Goal: Information Seeking & Learning: Check status

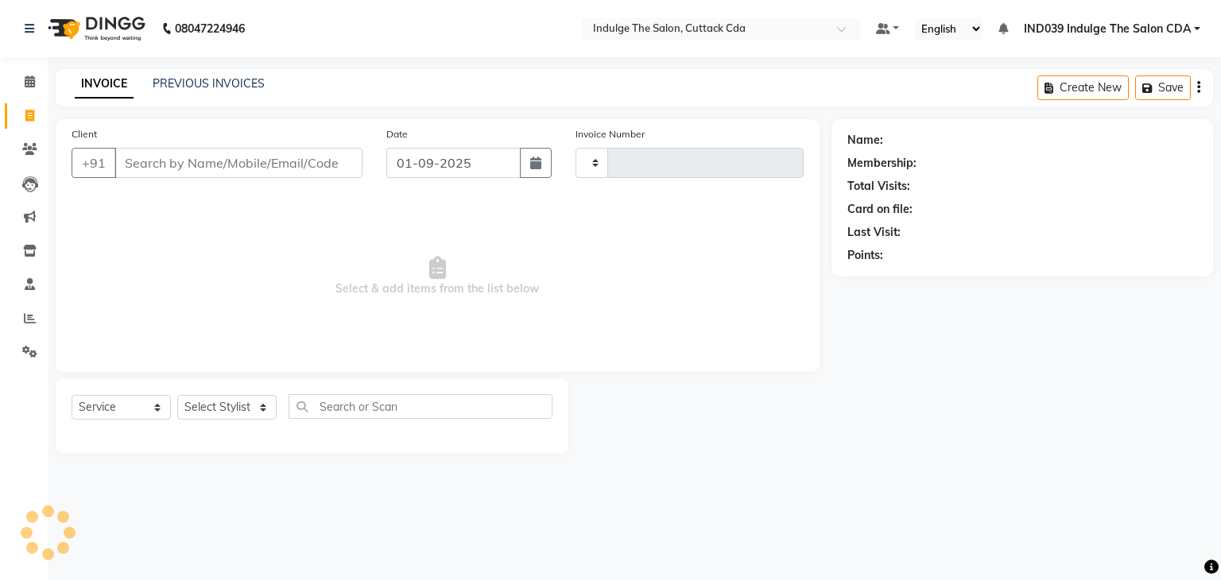
select select "service"
type input "1156"
select select "7297"
click at [200, 86] on link "PREVIOUS INVOICES" at bounding box center [209, 83] width 112 height 14
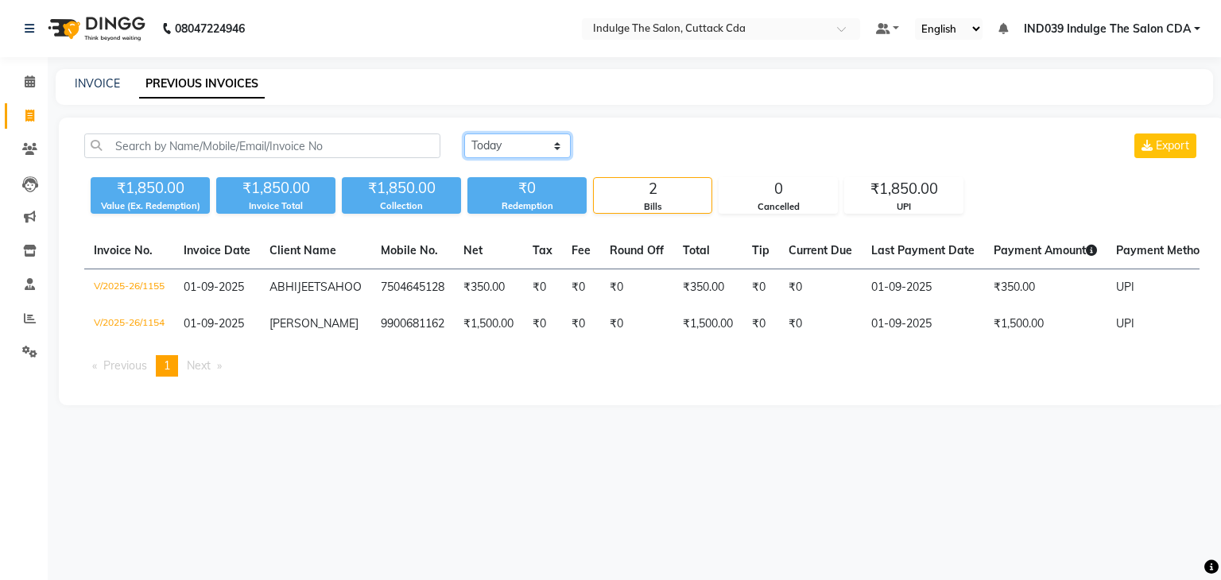
click at [516, 148] on select "Today Yesterday Custom Range" at bounding box center [517, 146] width 107 height 25
select select "range"
click at [464, 134] on select "Today Yesterday Custom Range" at bounding box center [517, 146] width 107 height 25
click at [647, 144] on input "01-09-2025" at bounding box center [646, 146] width 111 height 22
select select "9"
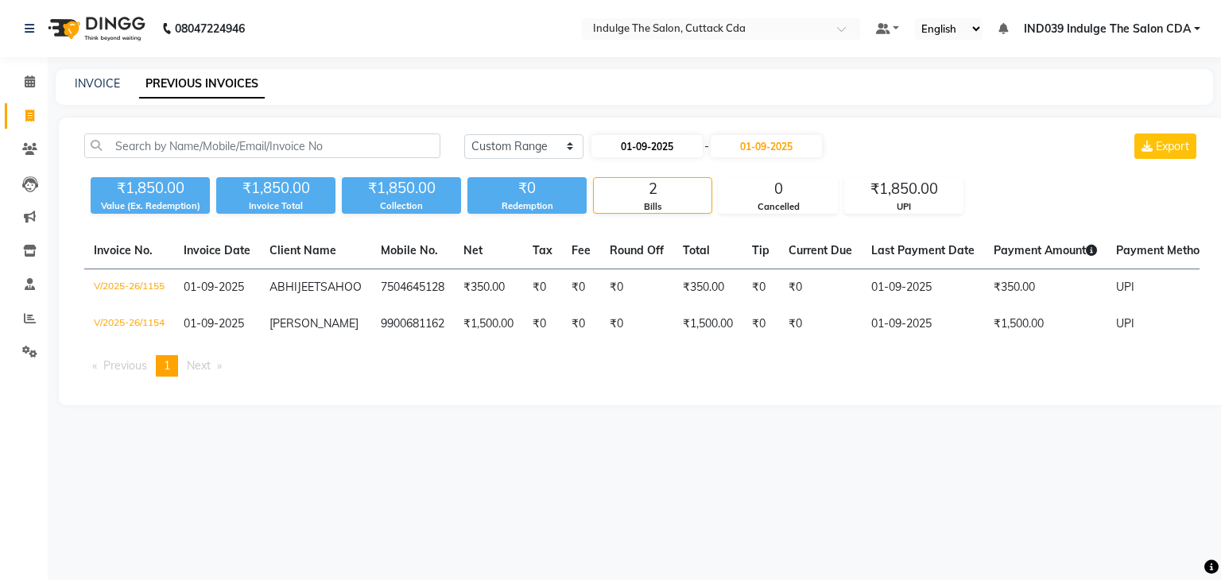
select select "2025"
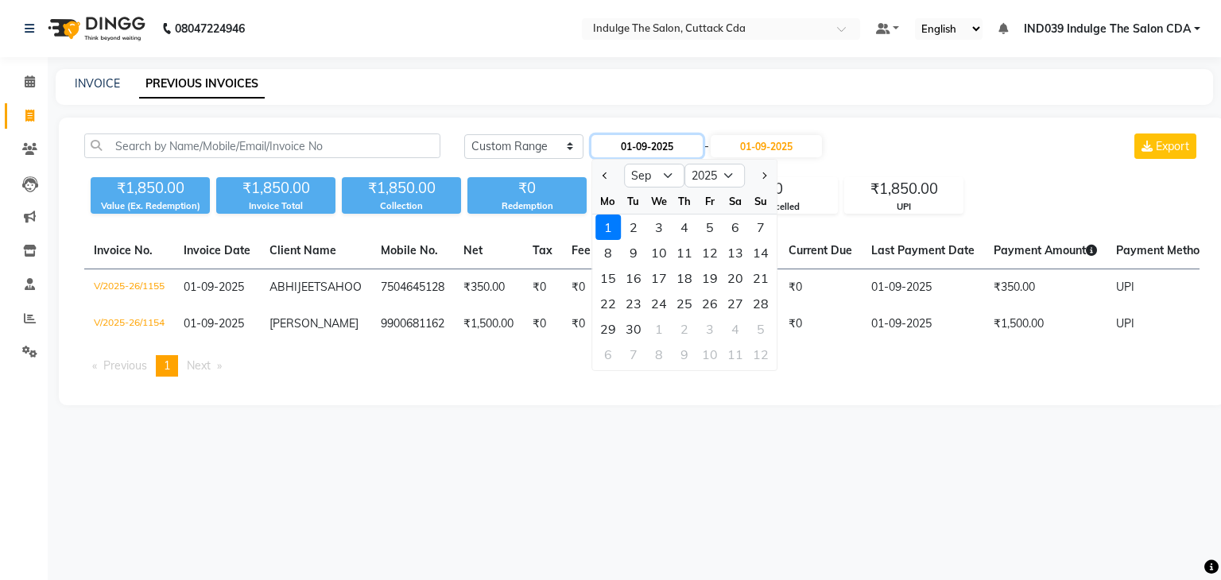
click at [633, 145] on input "01-09-2025" at bounding box center [646, 146] width 111 height 22
click at [646, 145] on input "01-09-2025" at bounding box center [646, 146] width 111 height 22
type input "01-05-2025"
click at [606, 173] on span "Previous month" at bounding box center [606, 176] width 6 height 6
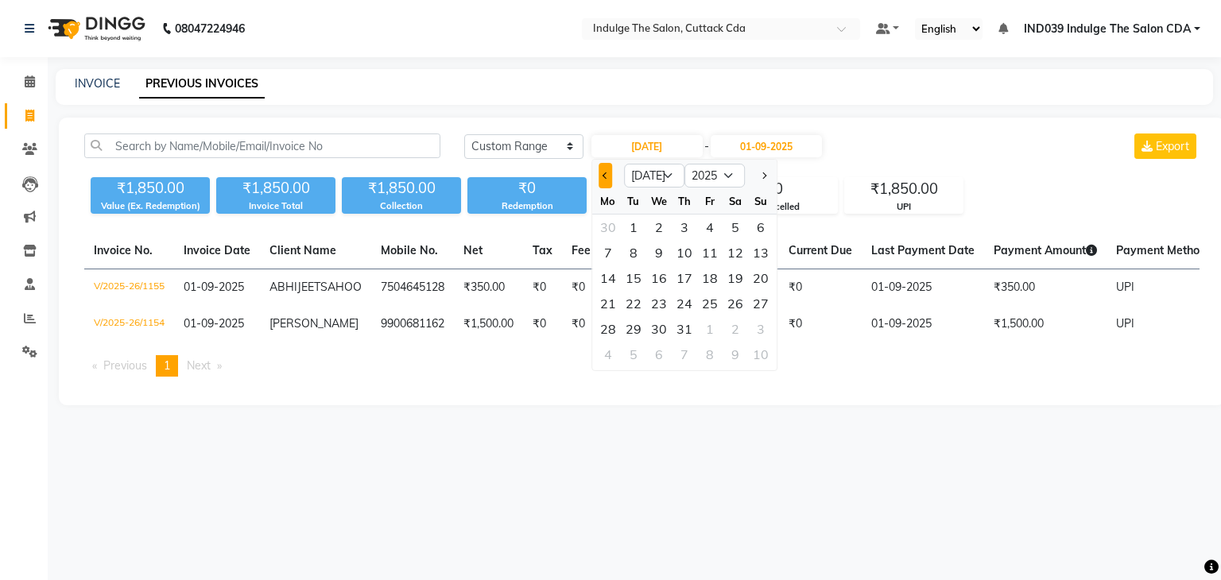
click at [605, 174] on span "Previous month" at bounding box center [606, 176] width 6 height 6
select select "5"
click at [686, 227] on div "1" at bounding box center [684, 227] width 25 height 25
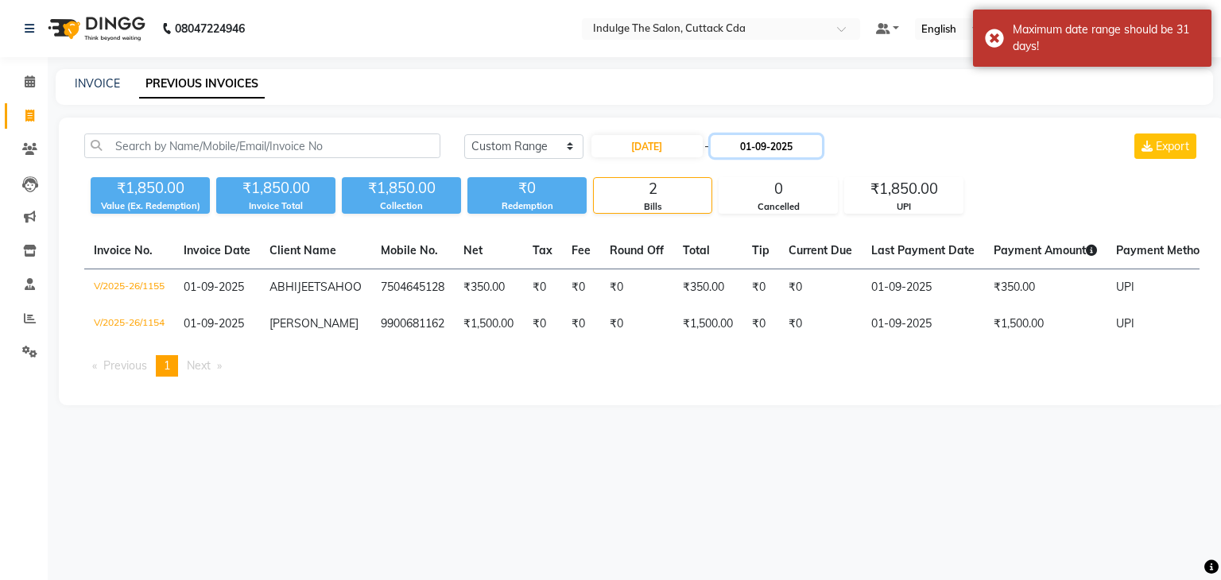
click at [767, 148] on input "01-09-2025" at bounding box center [766, 146] width 111 height 22
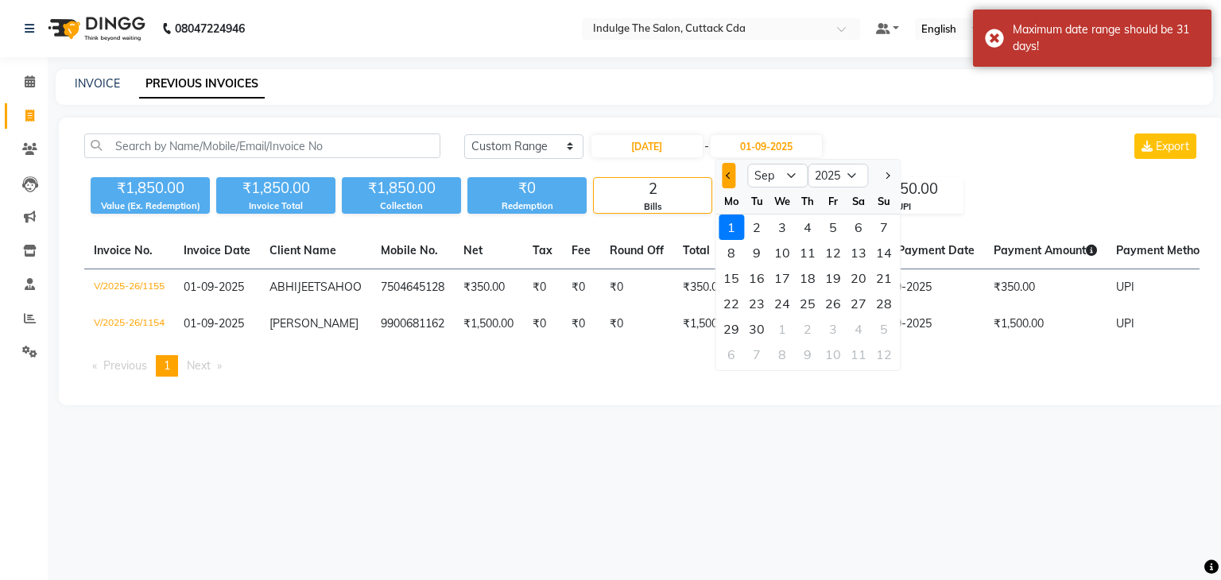
click at [728, 176] on span "Previous month" at bounding box center [729, 176] width 6 height 6
select select "5"
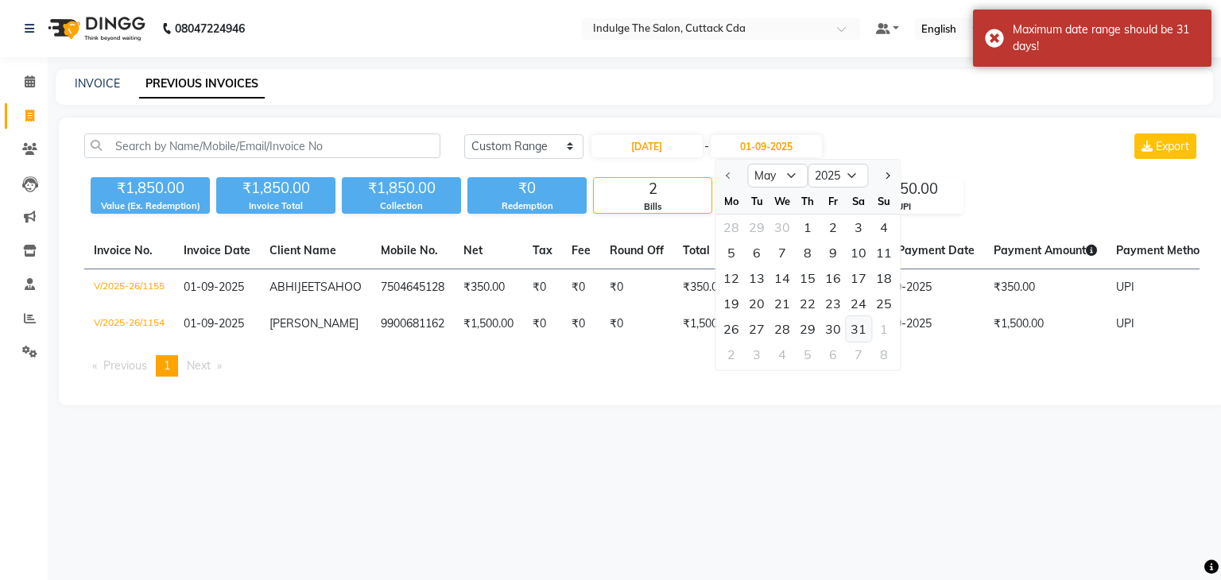
click at [855, 326] on div "31" at bounding box center [858, 328] width 25 height 25
type input "31-05-2025"
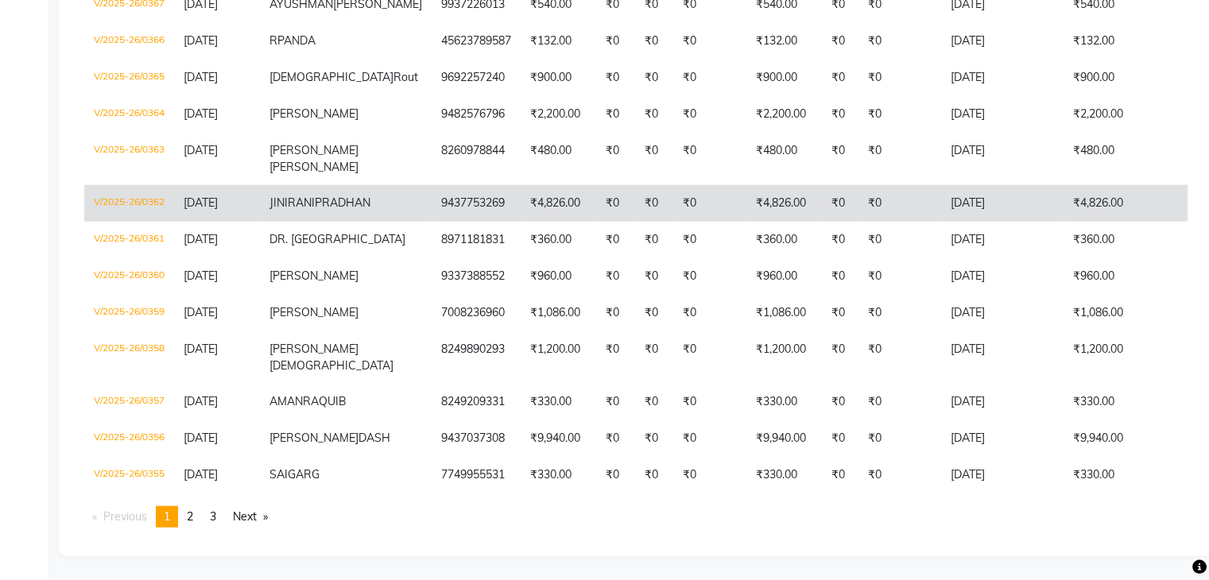
scroll to position [4228, 0]
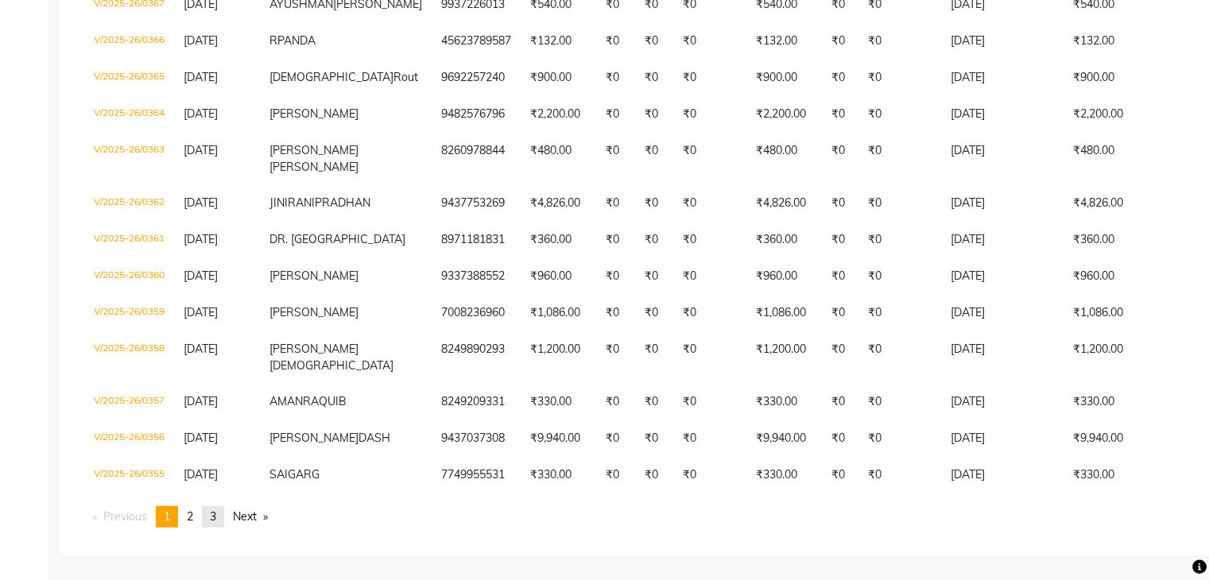
click at [216, 516] on span "3" at bounding box center [213, 517] width 6 height 14
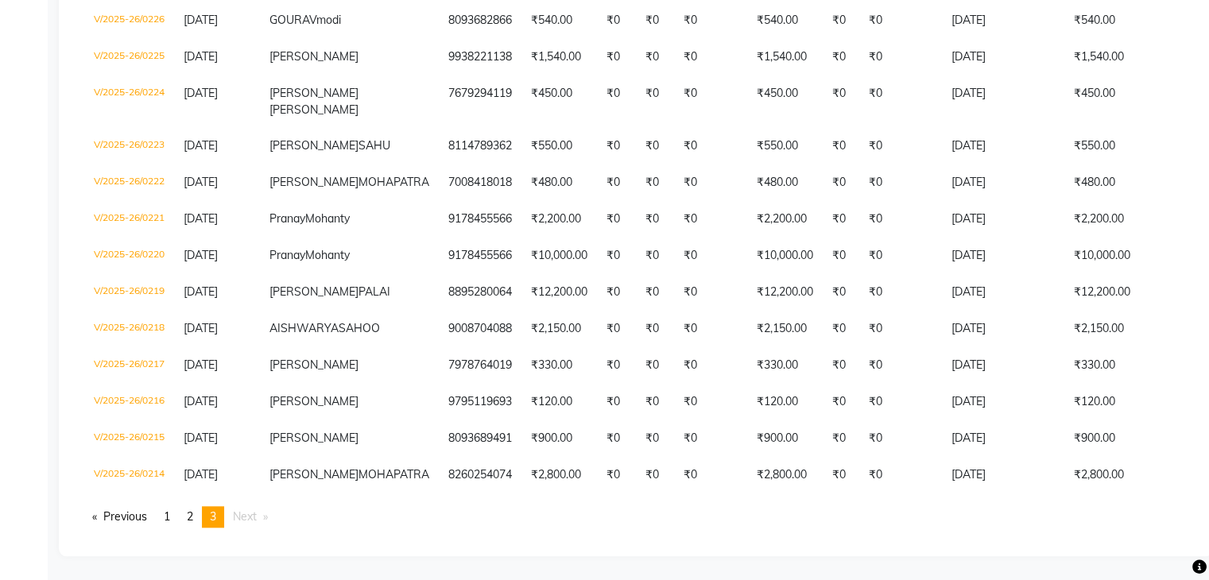
scroll to position [1844, 0]
click at [191, 511] on span "2" at bounding box center [190, 517] width 6 height 14
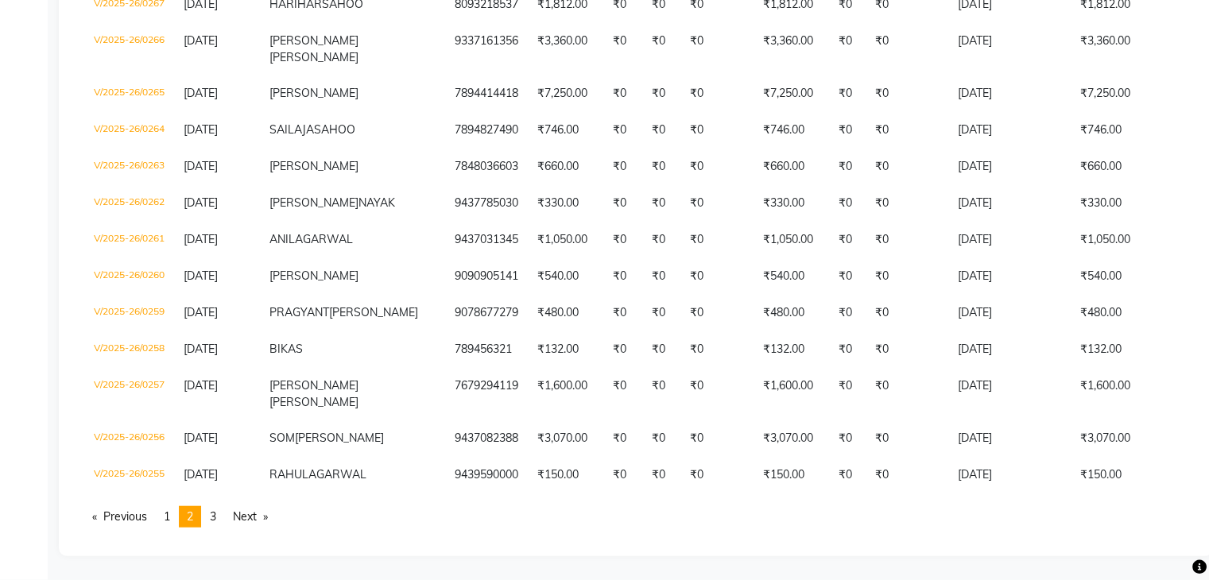
scroll to position [4228, 0]
click at [170, 516] on span "1" at bounding box center [167, 517] width 6 height 14
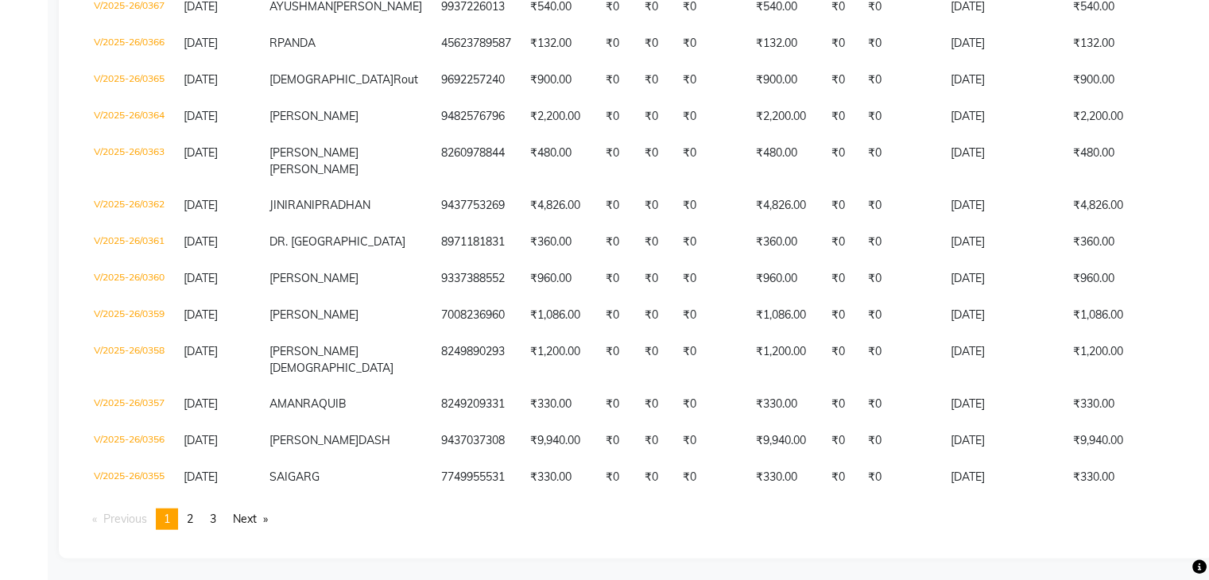
scroll to position [3910, 0]
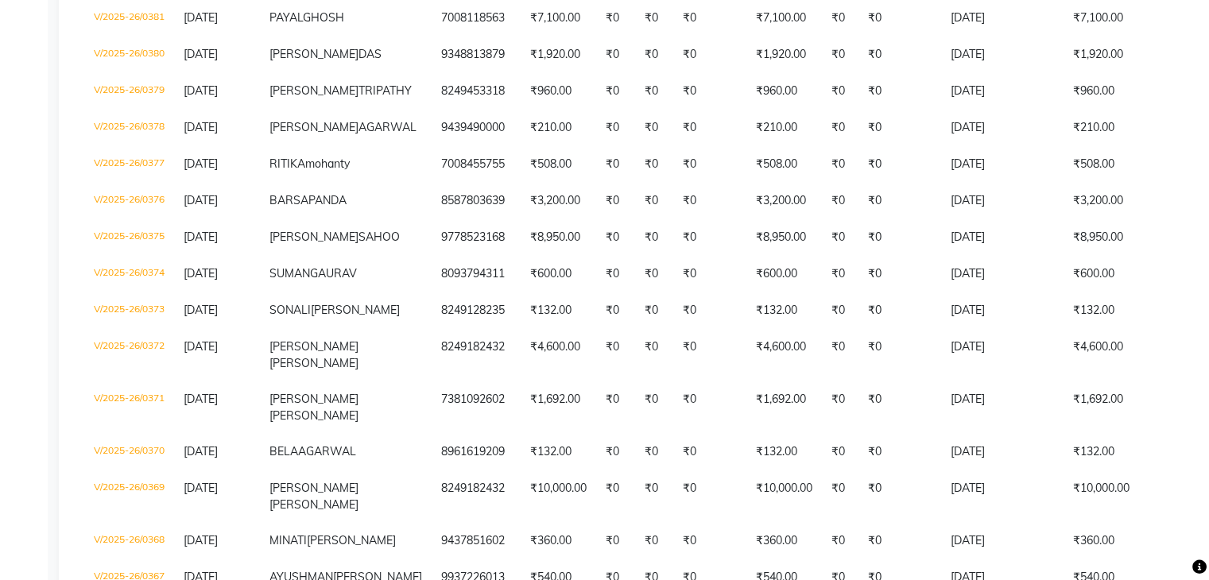
scroll to position [3274, 0]
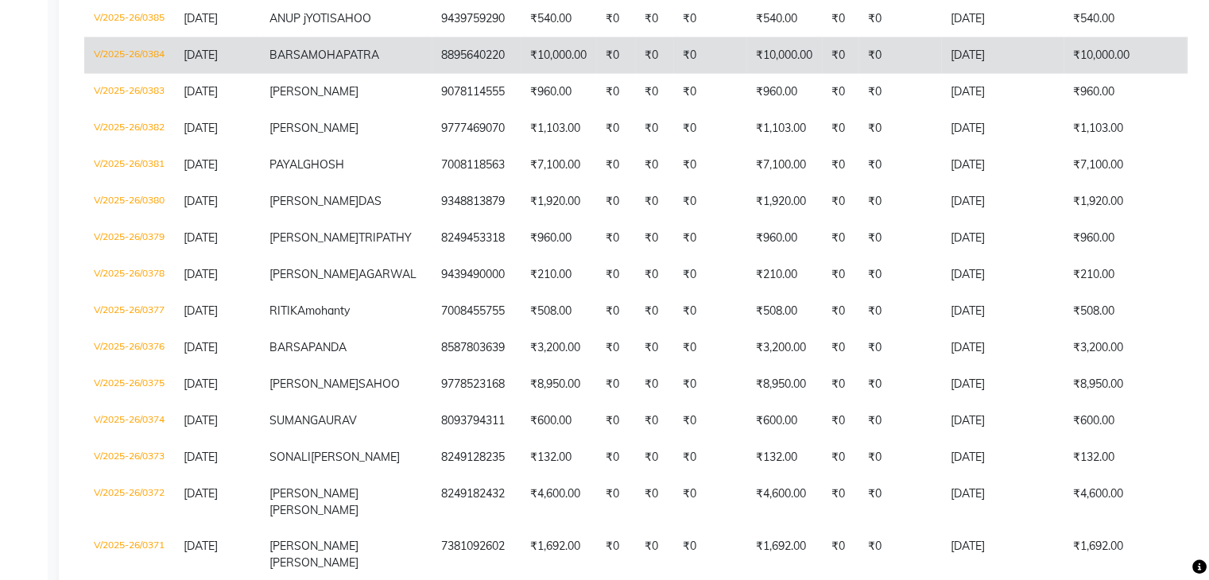
scroll to position [3115, 0]
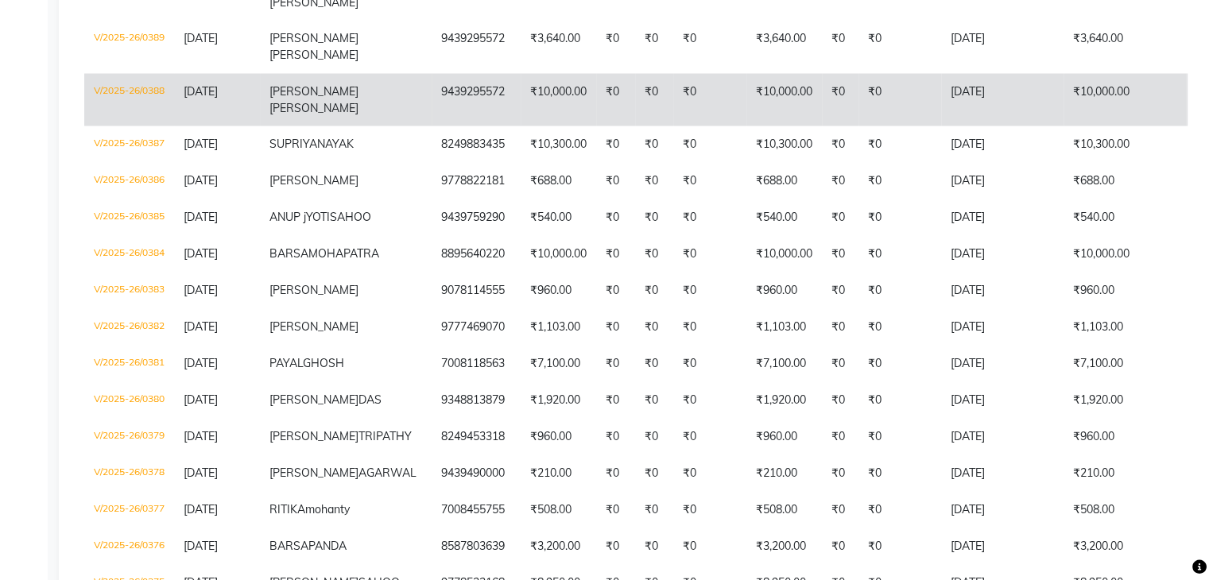
scroll to position [2876, 0]
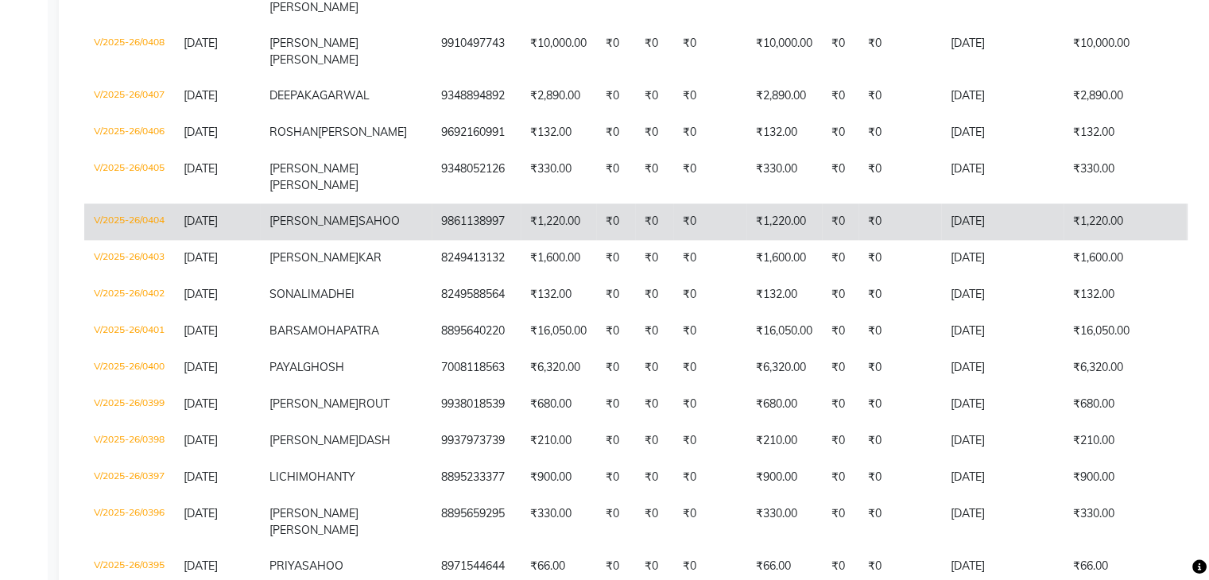
scroll to position [2081, 0]
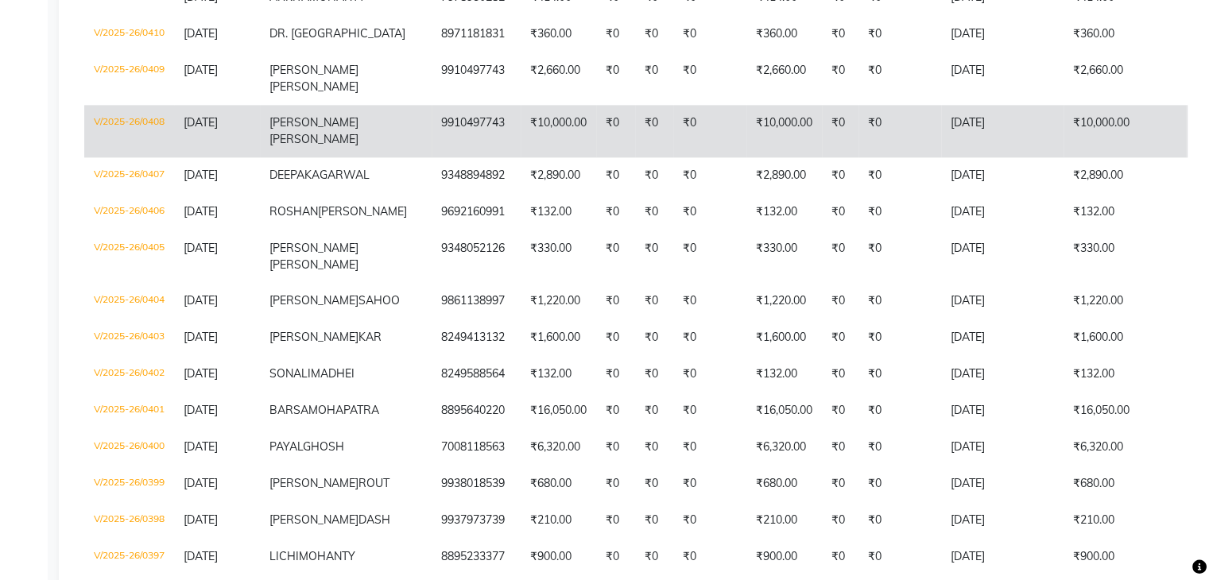
click at [148, 157] on td "V/2025-26/0408" at bounding box center [129, 131] width 90 height 52
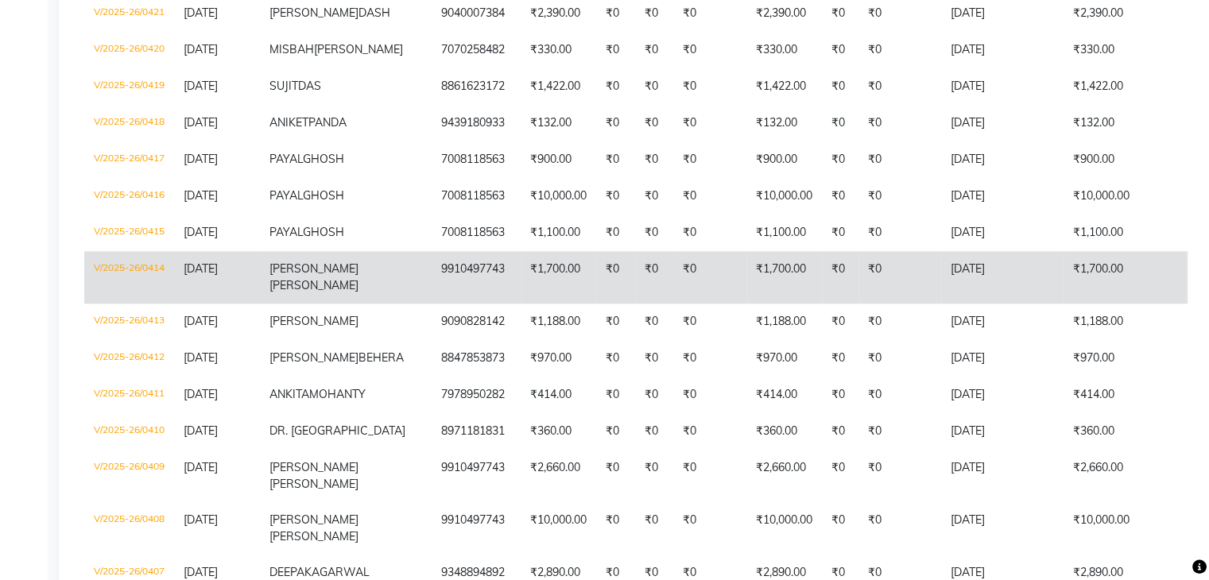
scroll to position [1604, 0]
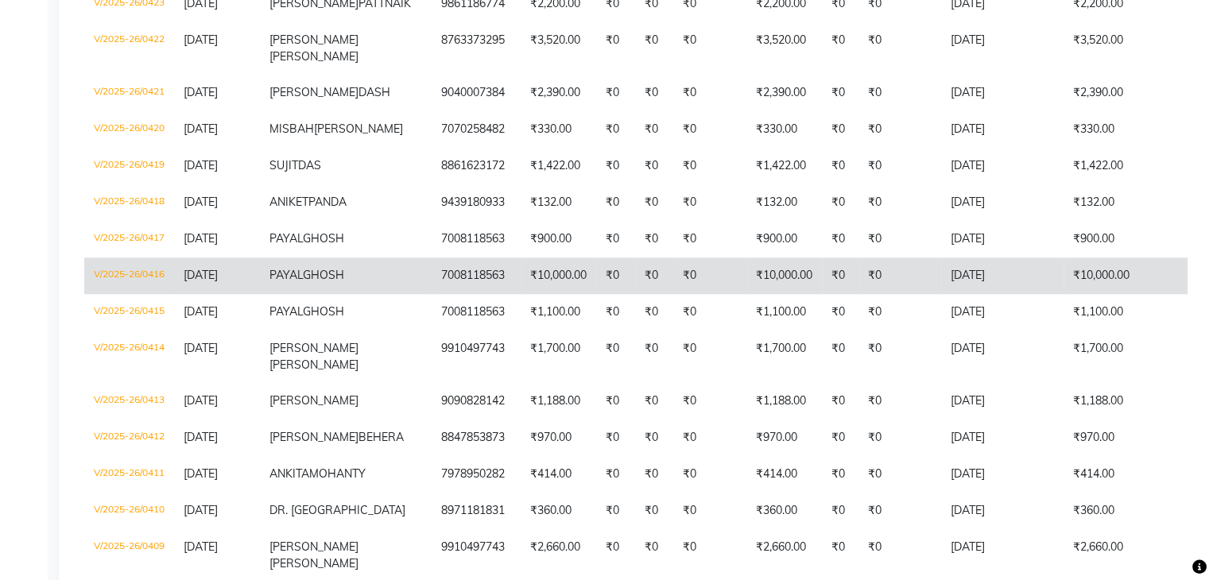
click at [138, 294] on td "V/2025-26/0416" at bounding box center [129, 276] width 90 height 37
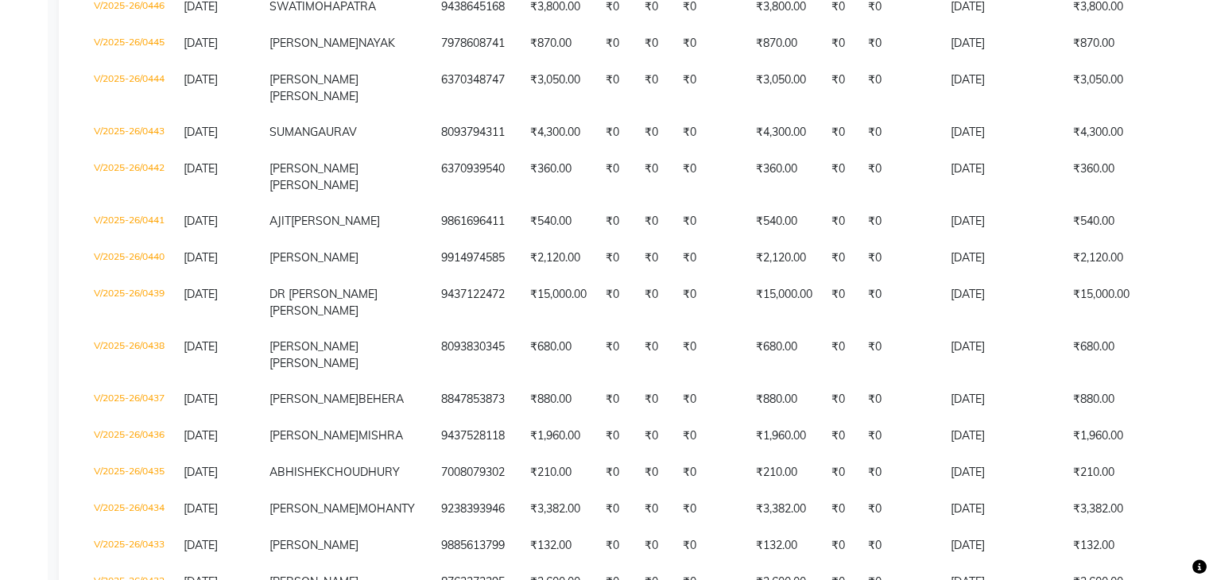
scroll to position [650, 0]
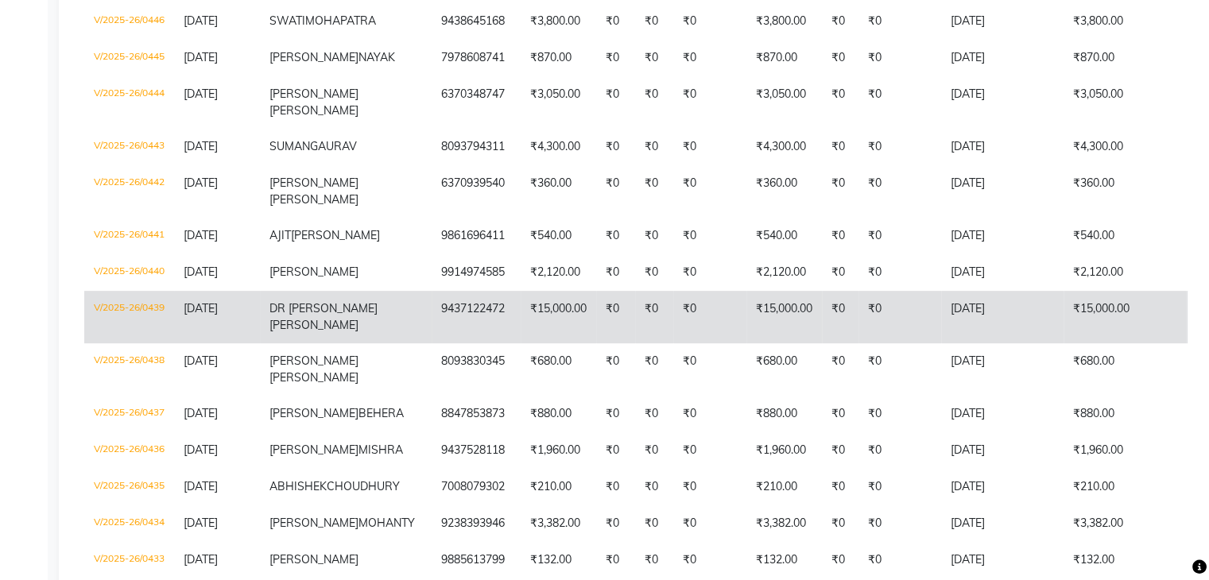
click at [155, 337] on td "V/2025-26/0439" at bounding box center [129, 317] width 90 height 52
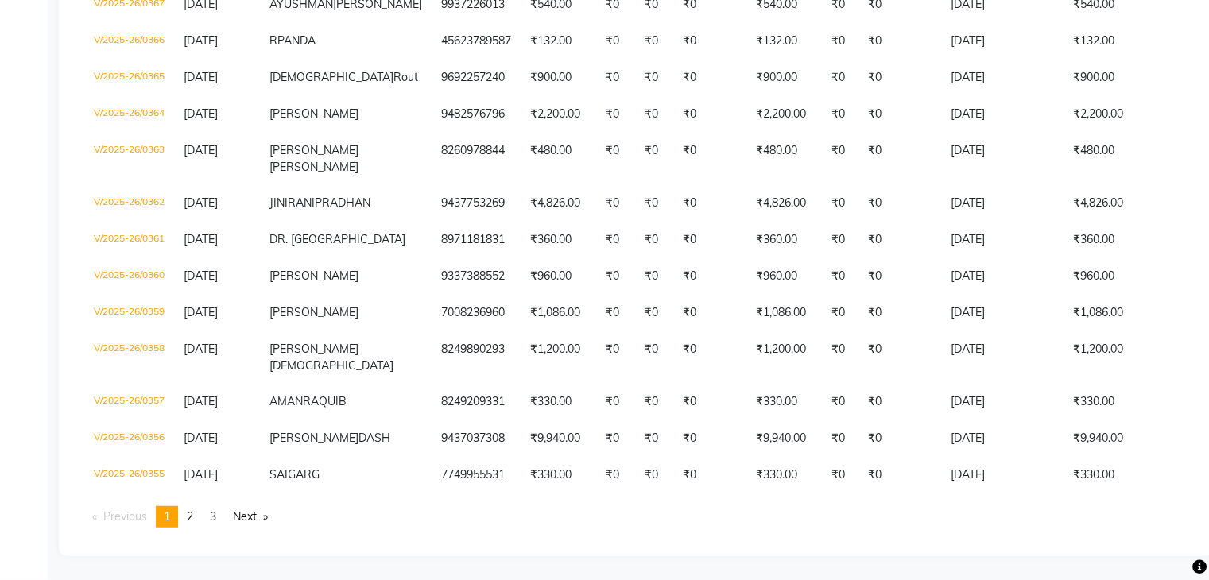
scroll to position [4228, 0]
click at [192, 516] on span "2" at bounding box center [190, 517] width 6 height 14
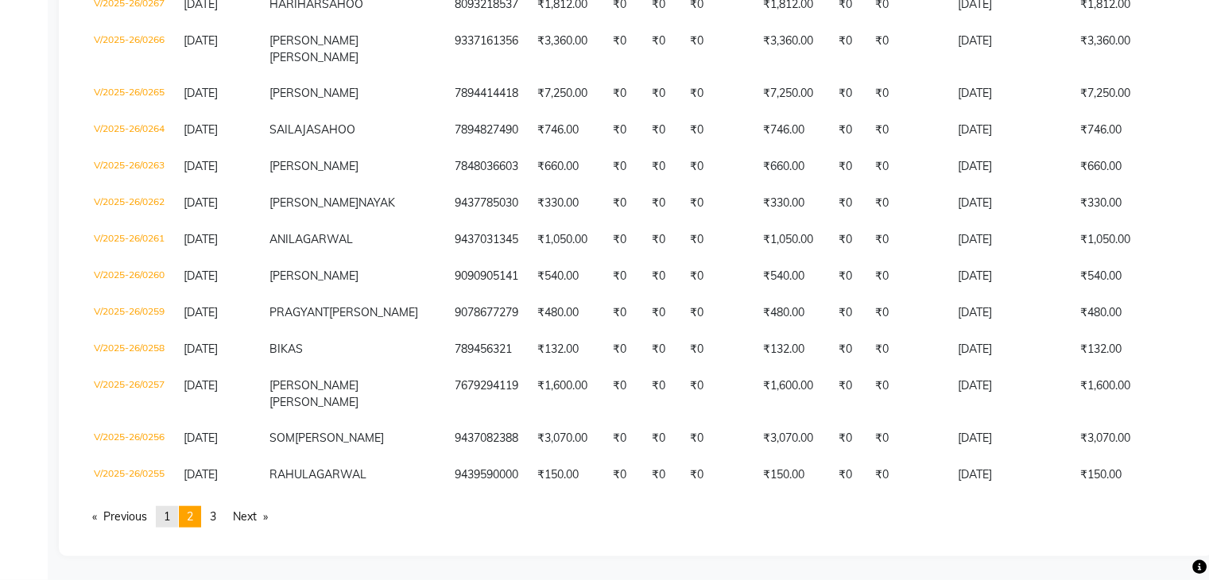
click at [170, 516] on span "1" at bounding box center [167, 517] width 6 height 14
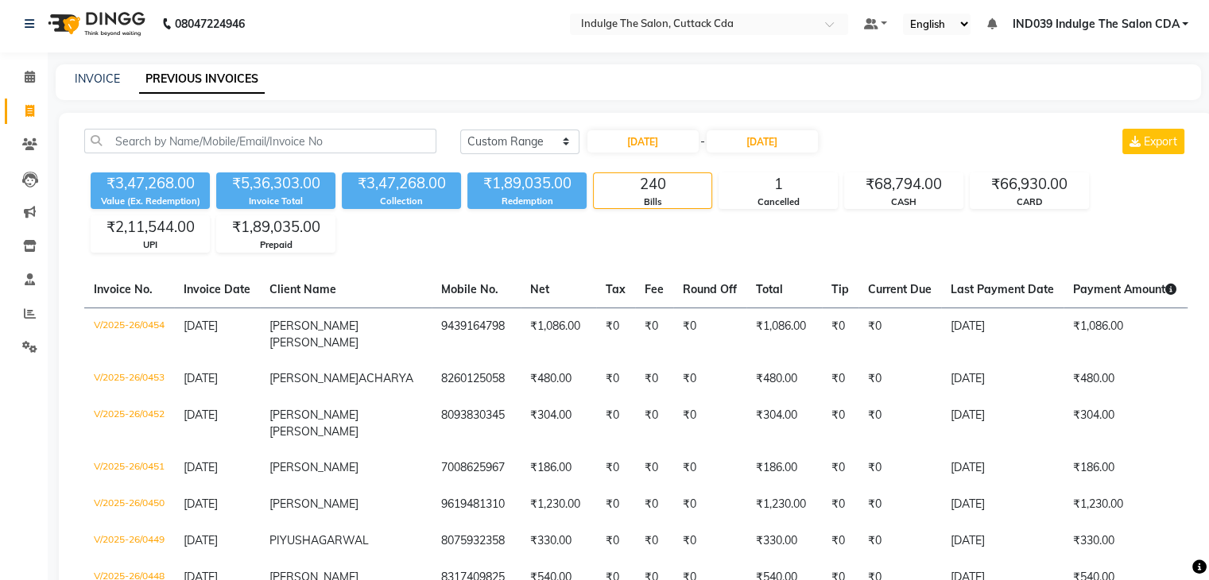
scroll to position [0, 0]
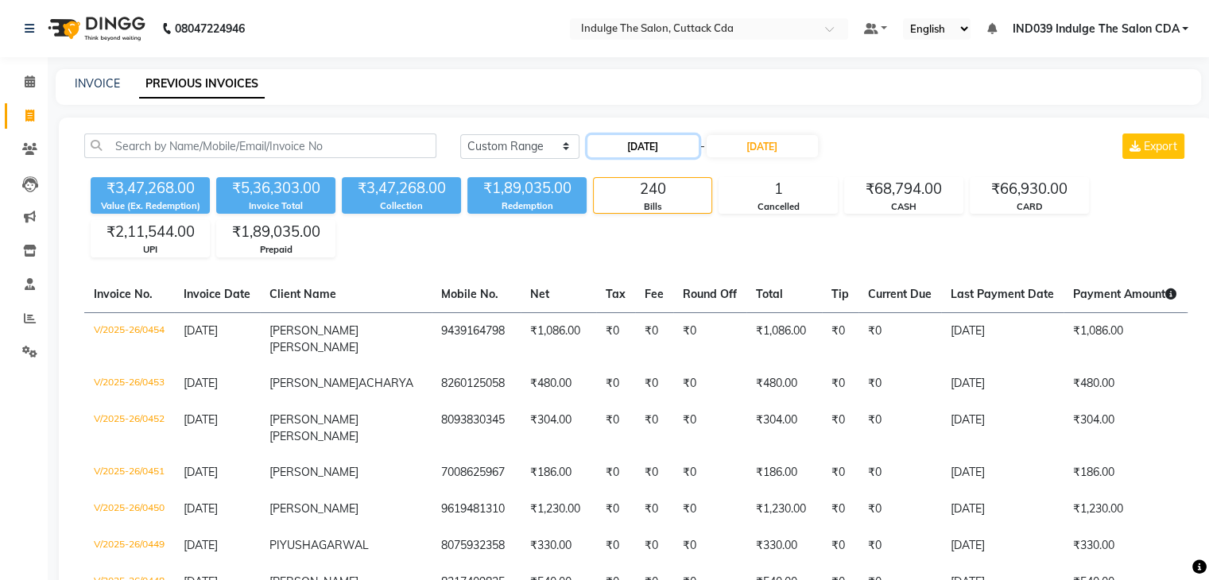
click at [640, 144] on input "01-05-2025" at bounding box center [642, 146] width 111 height 22
select select "5"
select select "2025"
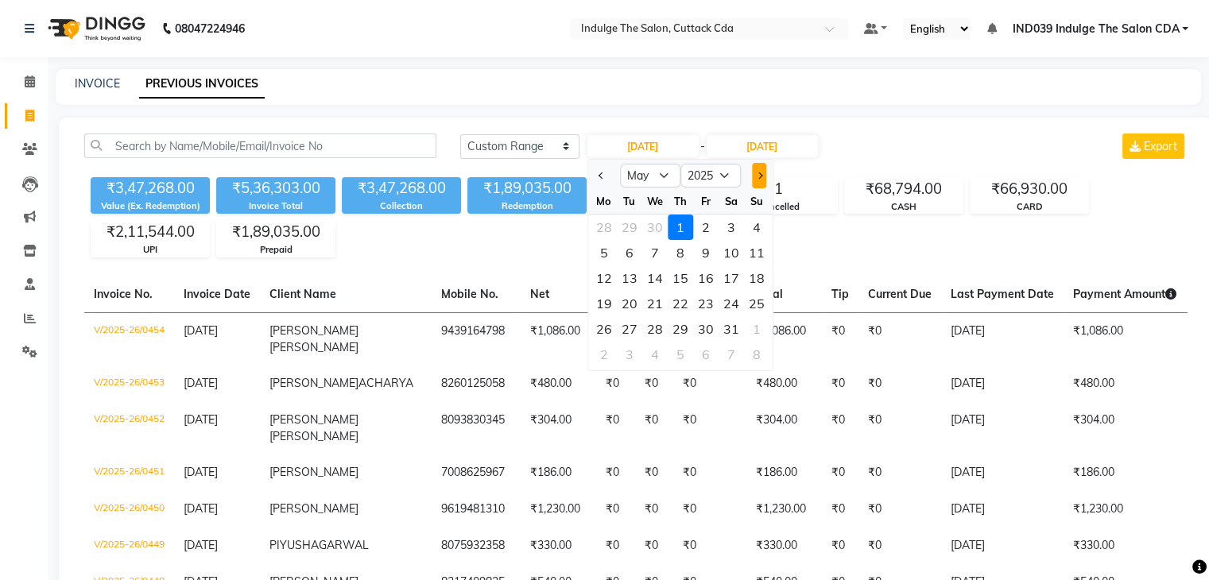
click at [757, 176] on span "Next month" at bounding box center [759, 176] width 6 height 6
select select "6"
click at [756, 227] on div "1" at bounding box center [756, 227] width 25 height 25
type input "01-06-2025"
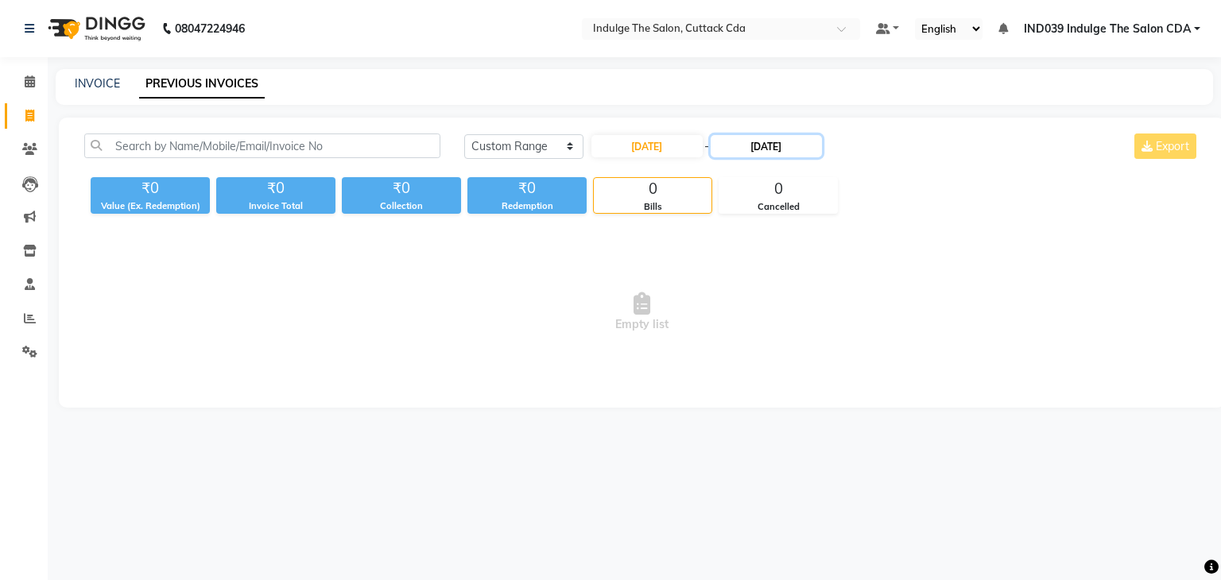
click at [766, 149] on input "31-05-2025" at bounding box center [766, 146] width 111 height 22
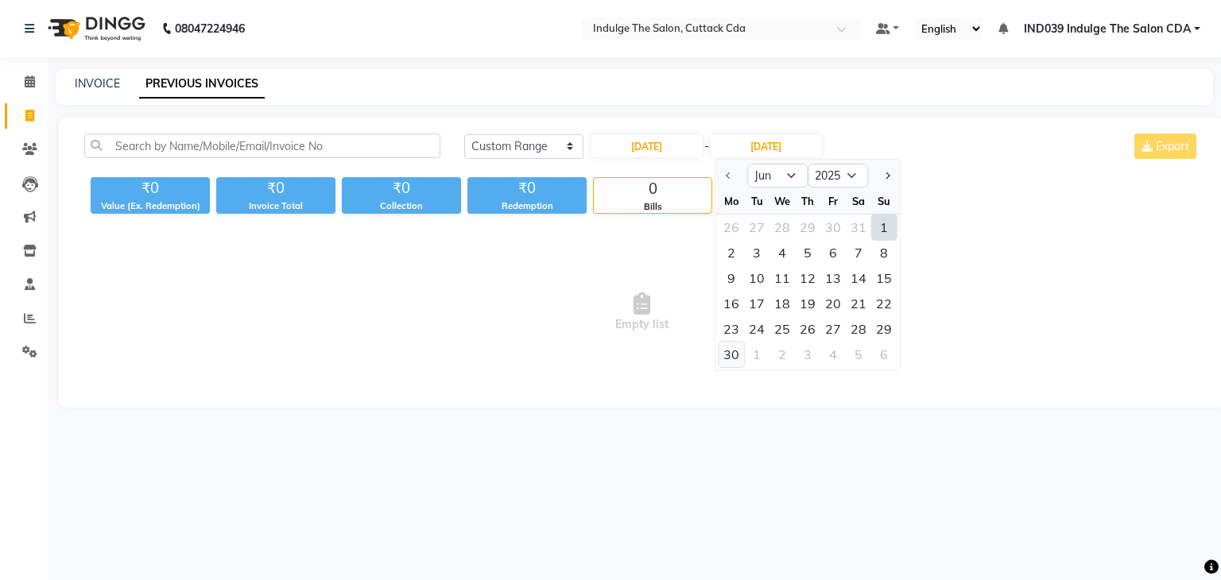
click at [734, 351] on div "30" at bounding box center [731, 354] width 25 height 25
type input "30-06-2025"
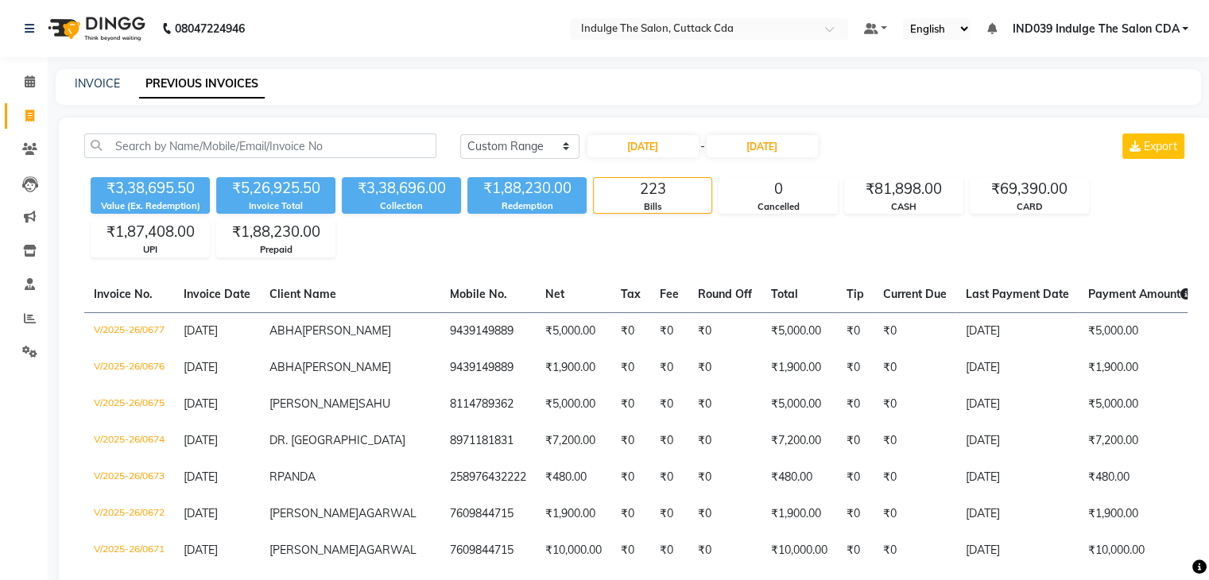
click at [812, 246] on div "₹3,38,695.50 Value (Ex. Redemption) ₹5,26,925.50 Invoice Total ₹3,38,696.00 Col…" at bounding box center [635, 214] width 1103 height 87
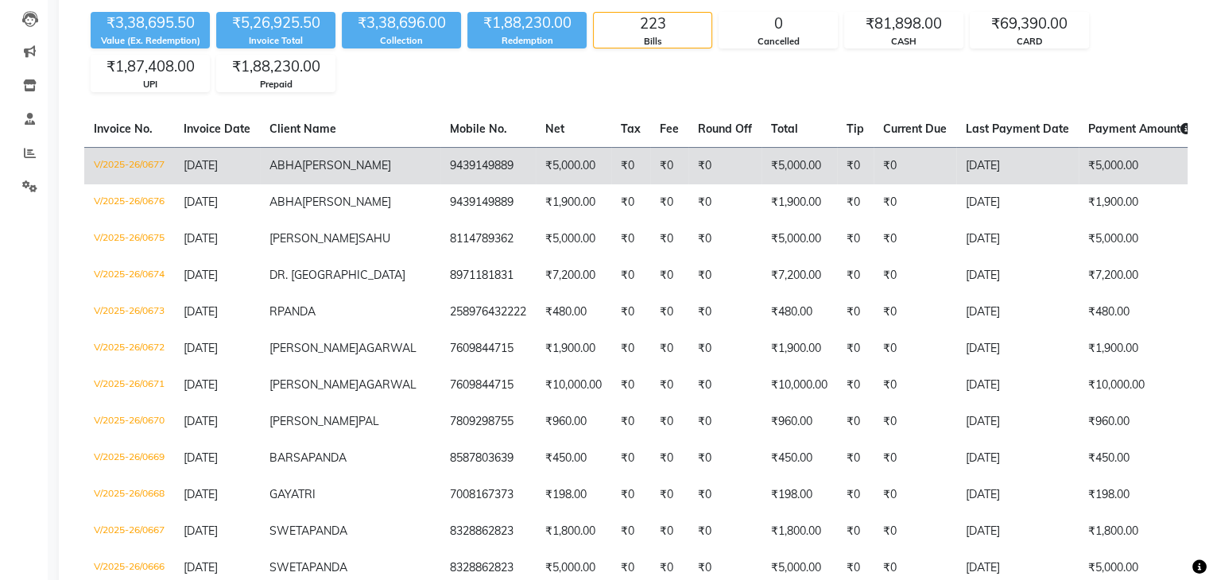
scroll to position [79, 0]
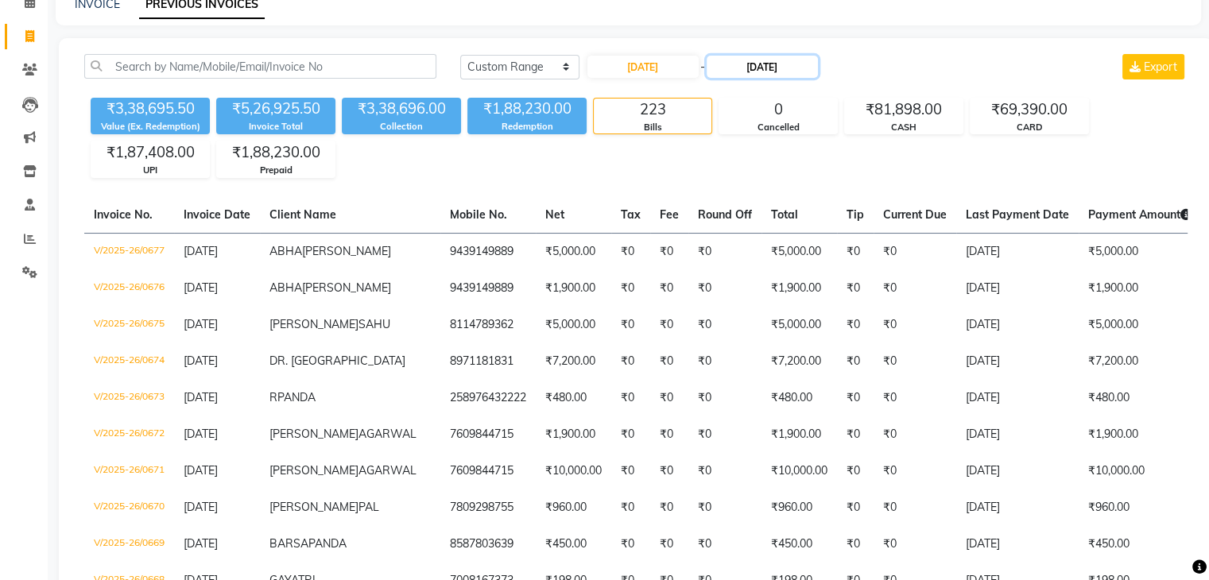
click at [766, 67] on input "30-06-2025" at bounding box center [762, 67] width 111 height 22
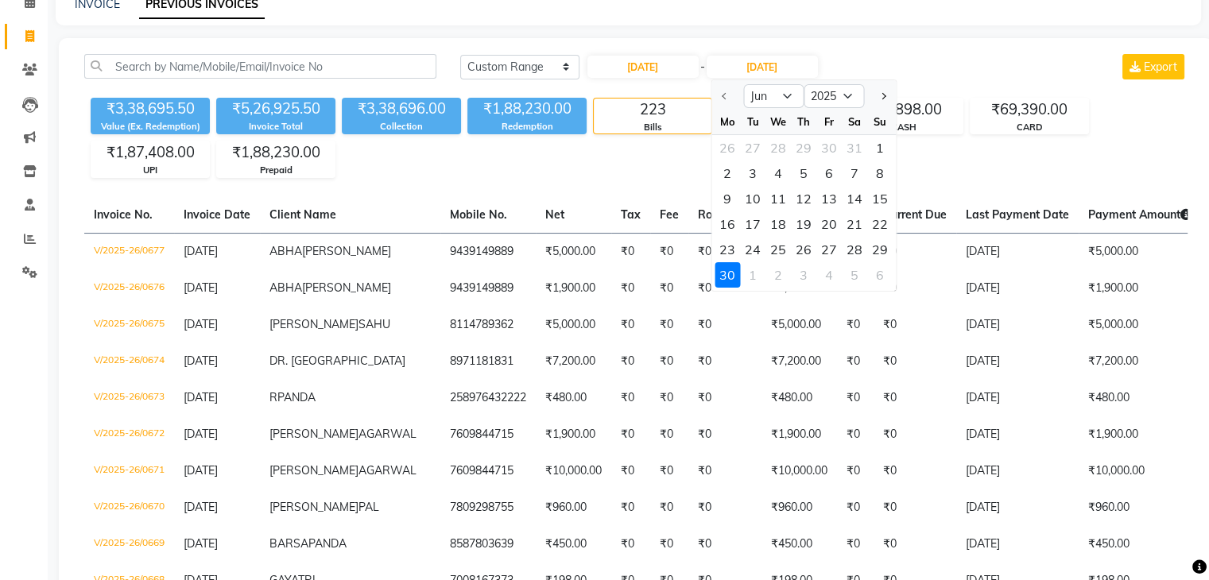
click at [723, 270] on div "30" at bounding box center [727, 274] width 25 height 25
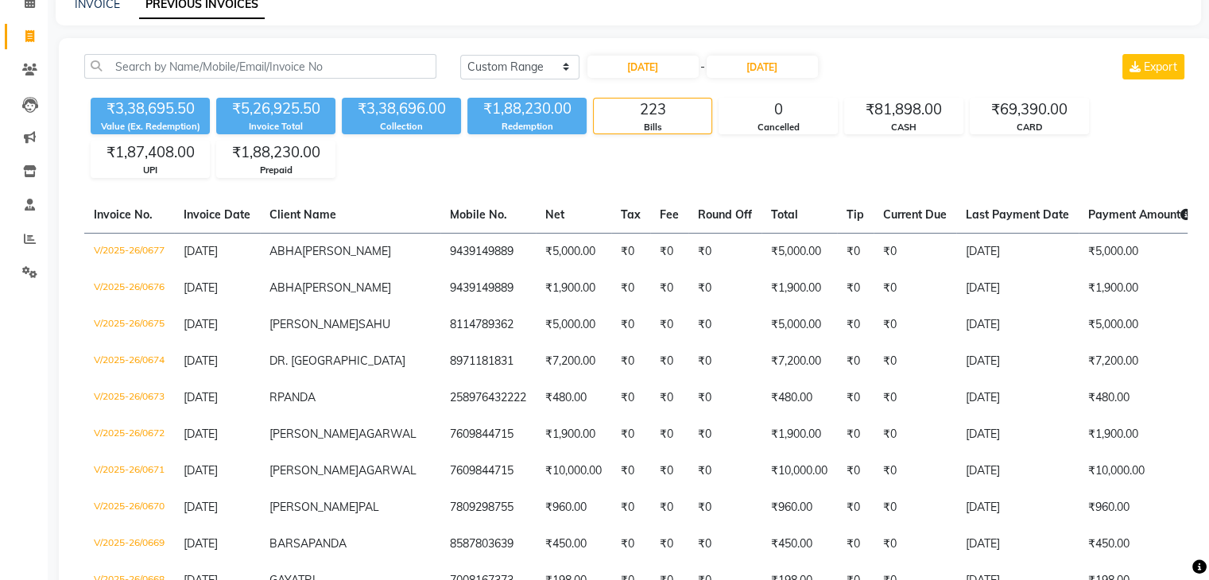
click at [767, 160] on div "₹3,38,695.50 Value (Ex. Redemption) ₹5,26,925.50 Invoice Total ₹3,38,696.00 Col…" at bounding box center [635, 134] width 1103 height 87
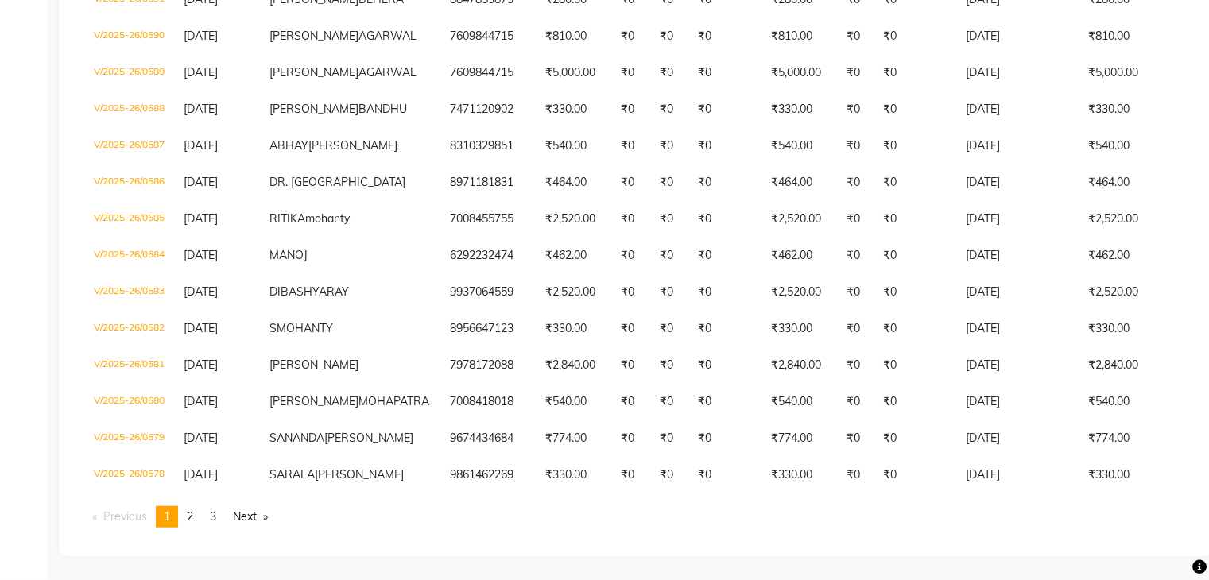
scroll to position [4259, 0]
click at [216, 515] on span "3" at bounding box center [213, 517] width 6 height 14
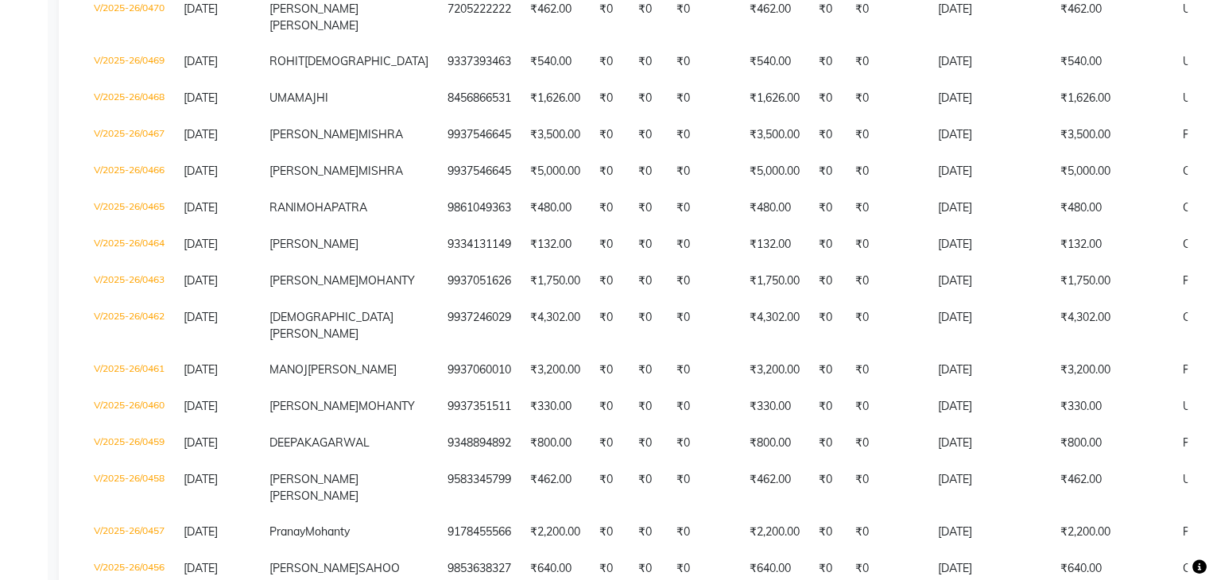
scroll to position [514, 0]
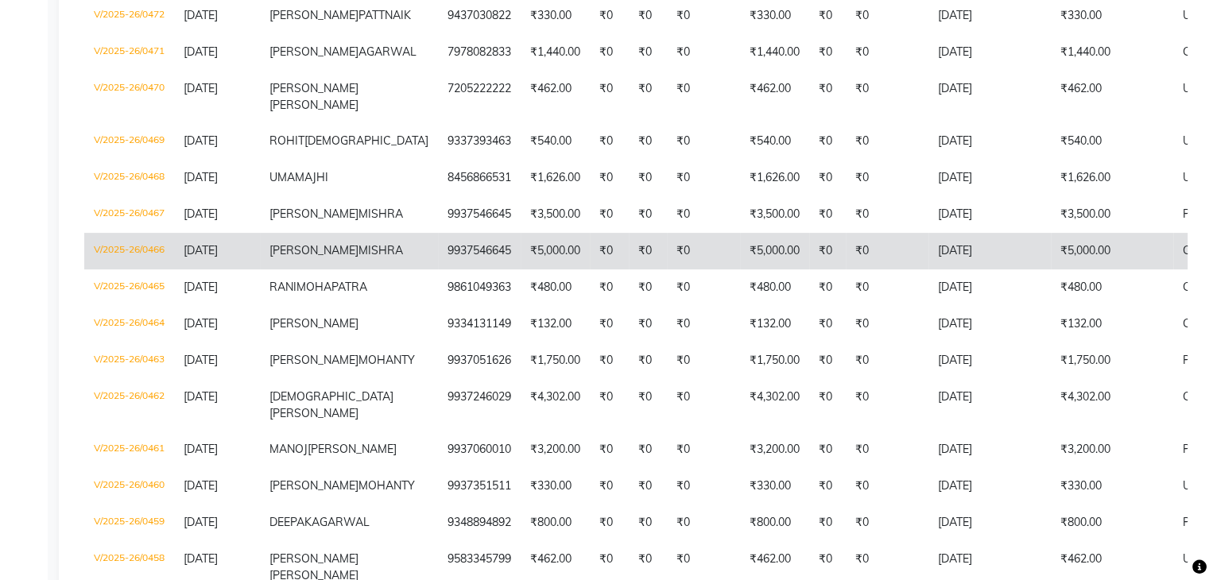
click at [129, 269] on td "V/2025-26/0466" at bounding box center [129, 251] width 90 height 37
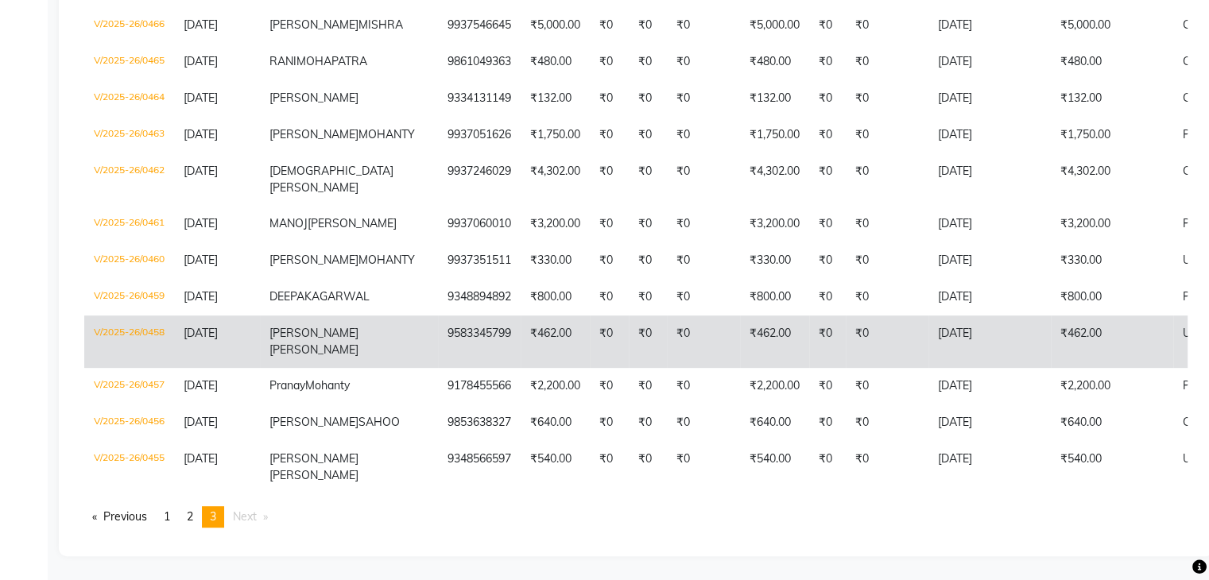
scroll to position [991, 0]
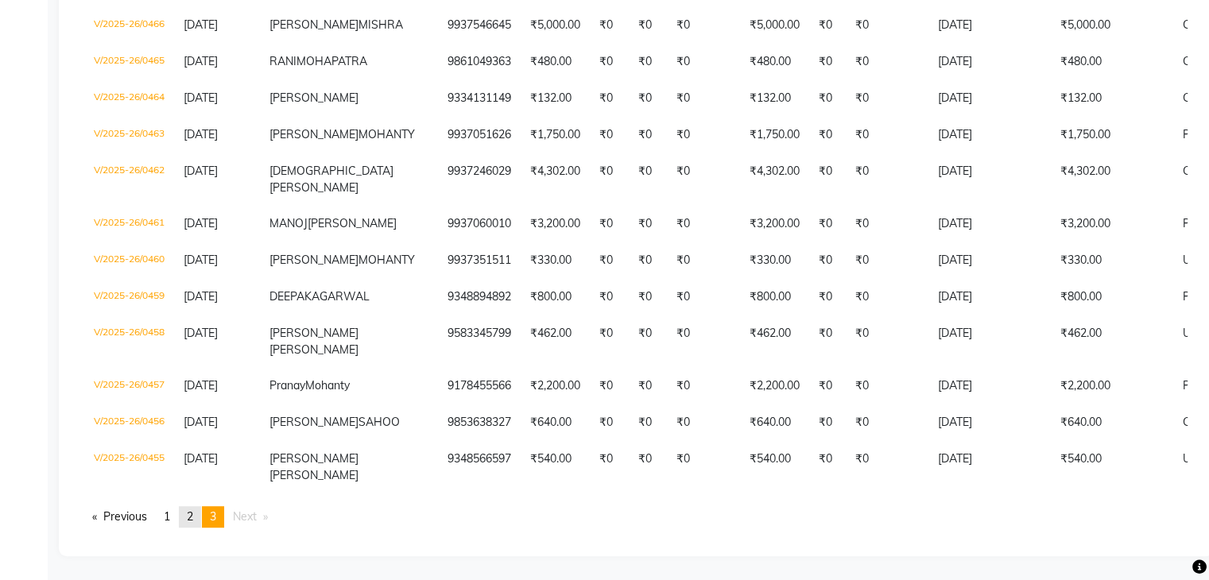
click at [192, 514] on span "2" at bounding box center [190, 517] width 6 height 14
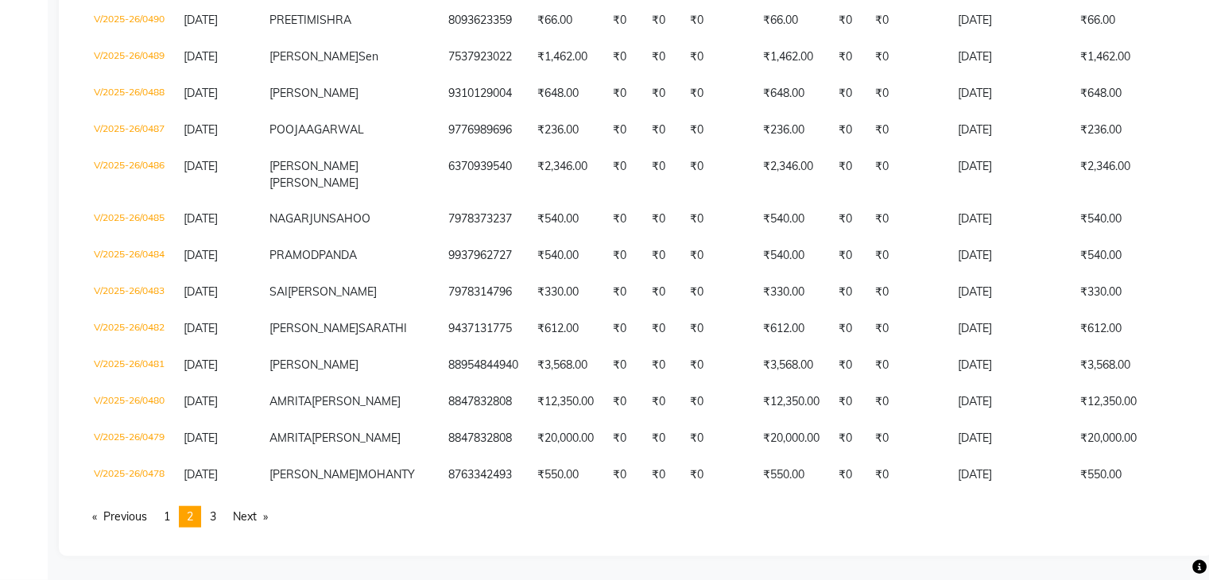
scroll to position [4259, 0]
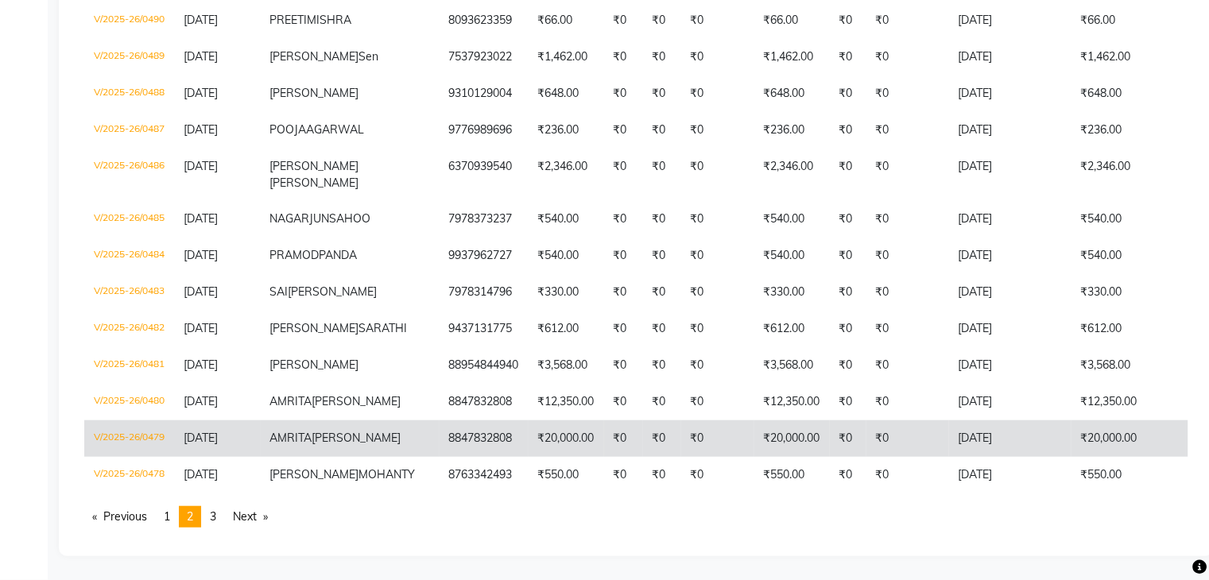
click at [142, 421] on td "V/2025-26/0479" at bounding box center [129, 439] width 90 height 37
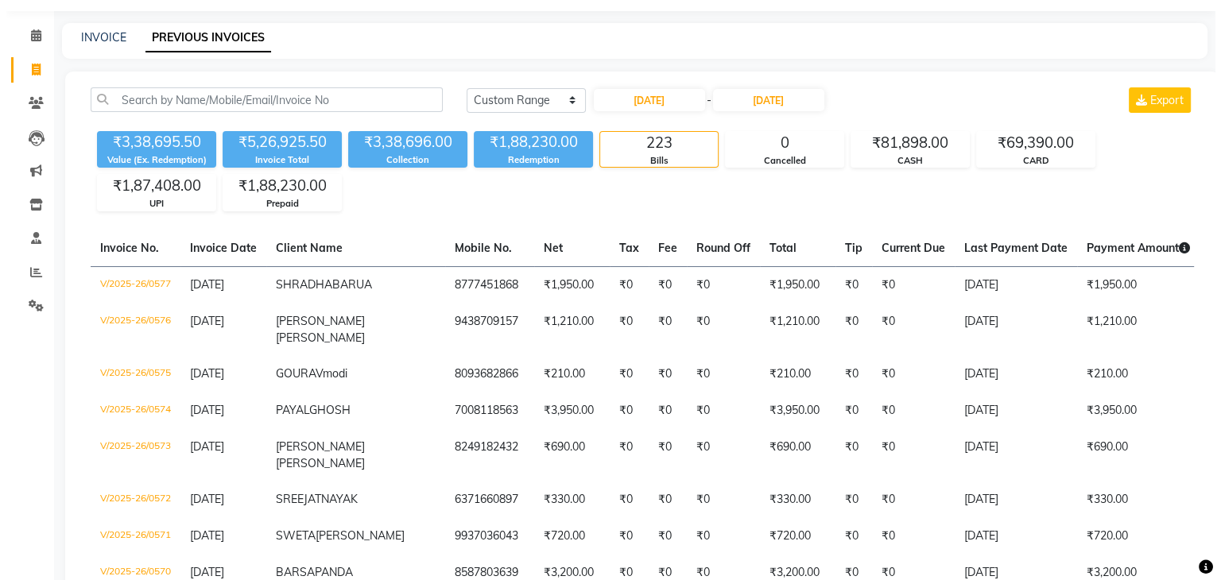
scroll to position [0, 0]
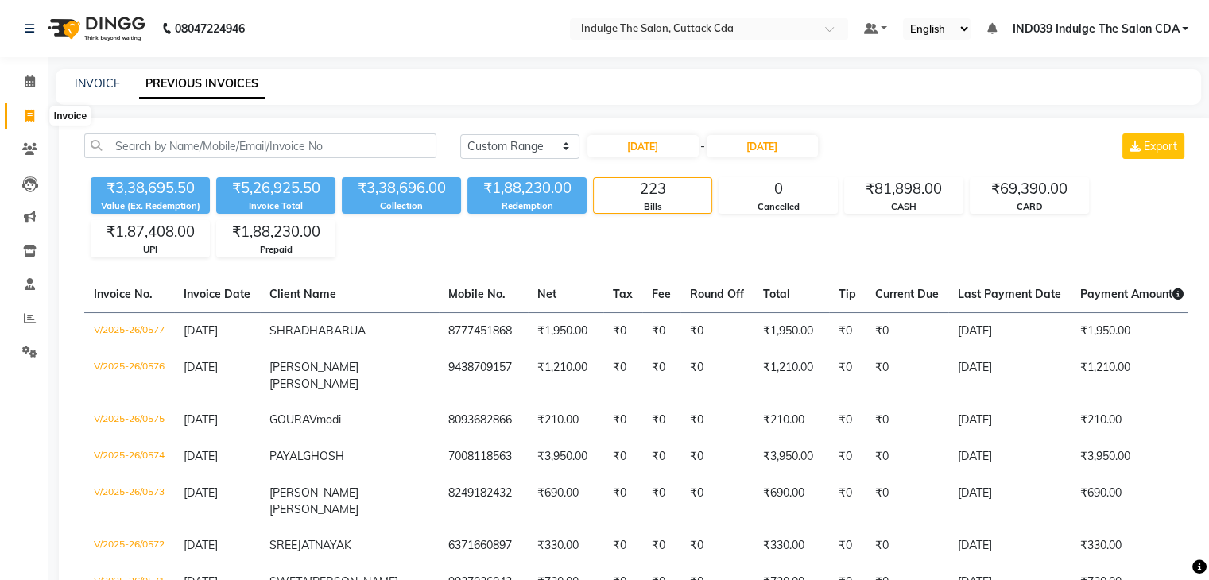
click at [29, 116] on icon at bounding box center [29, 116] width 9 height 12
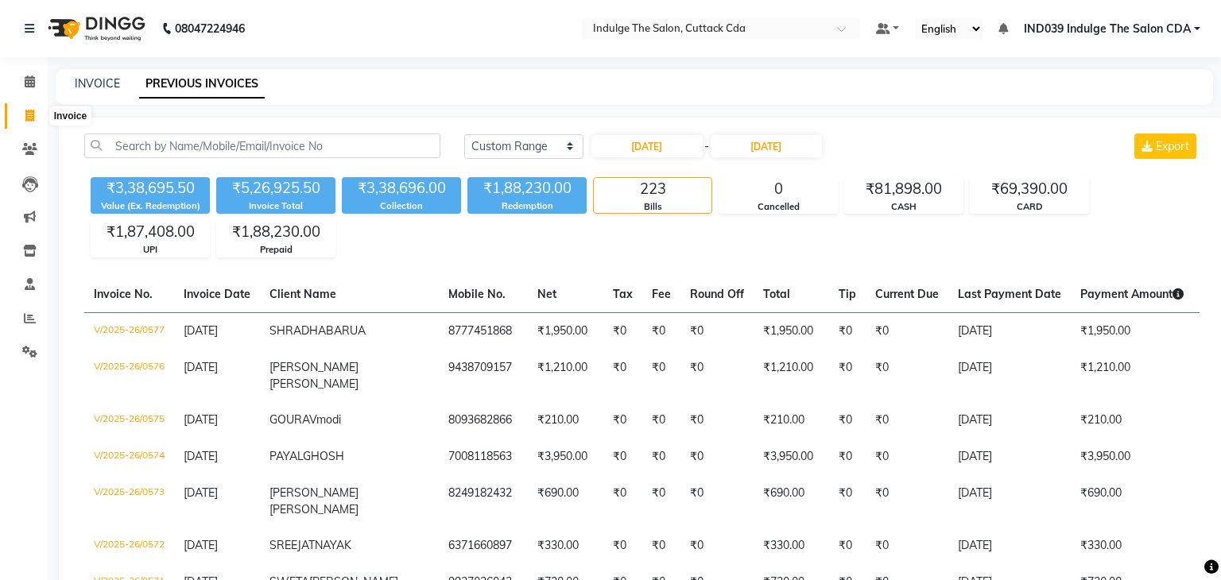
select select "service"
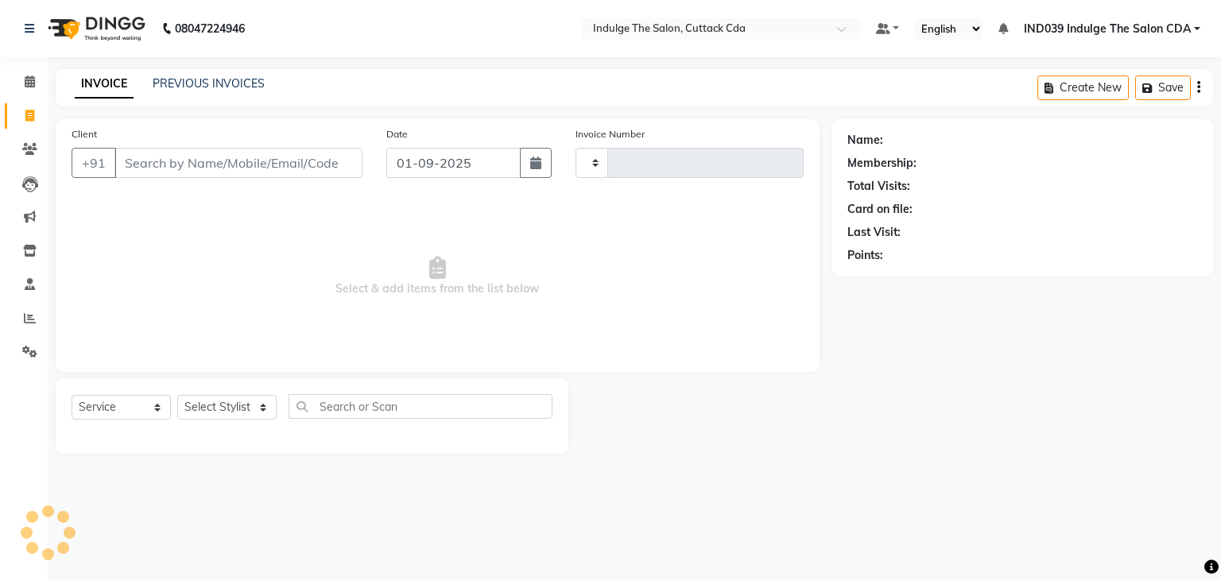
type input "1156"
select select "7297"
click at [1151, 26] on span "IND039 Indulge The Salon CDA" at bounding box center [1107, 29] width 167 height 17
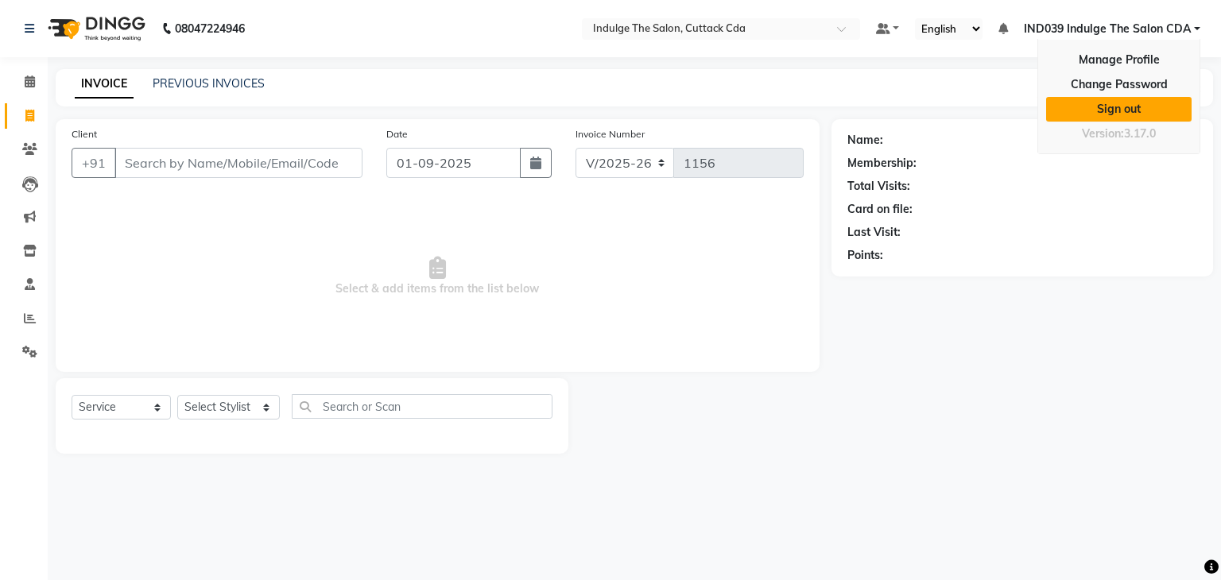
click at [1146, 104] on link "Sign out" at bounding box center [1118, 109] width 145 height 25
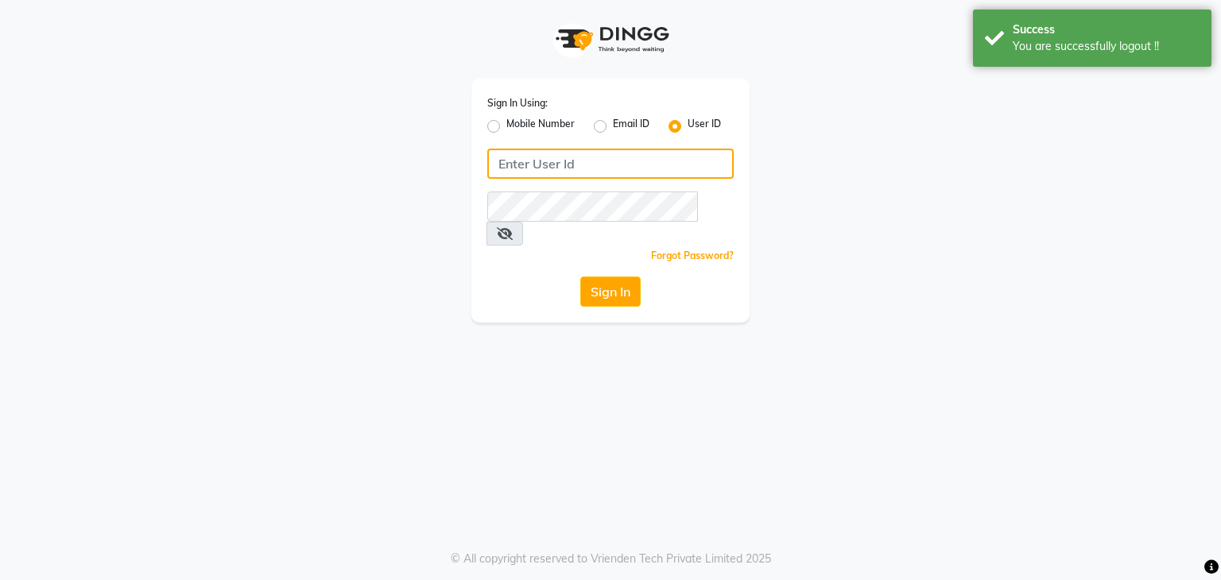
click at [577, 159] on input "Username" at bounding box center [610, 164] width 246 height 30
click at [513, 227] on icon at bounding box center [505, 233] width 16 height 13
click at [595, 169] on input "Username" at bounding box center [610, 164] width 246 height 30
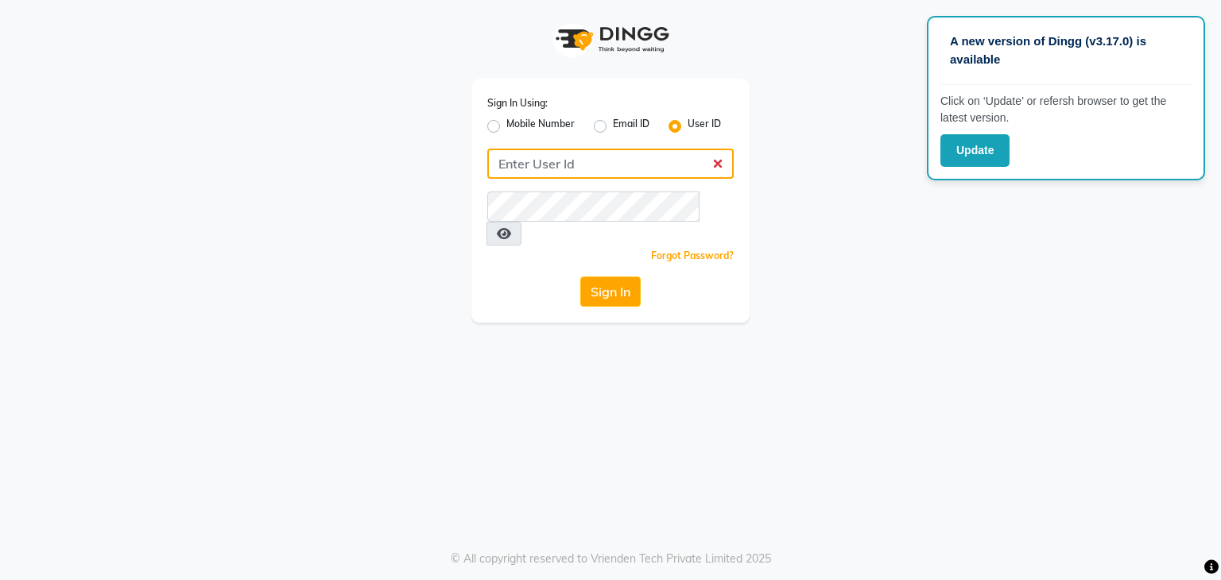
type input "Indulge"
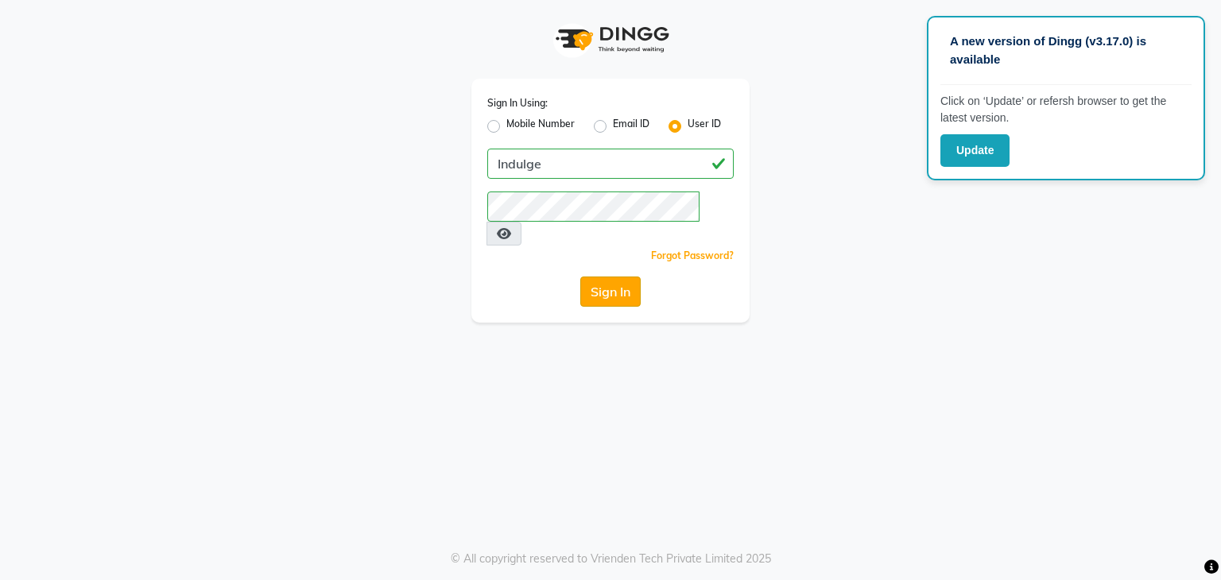
click at [599, 277] on button "Sign In" at bounding box center [610, 292] width 60 height 30
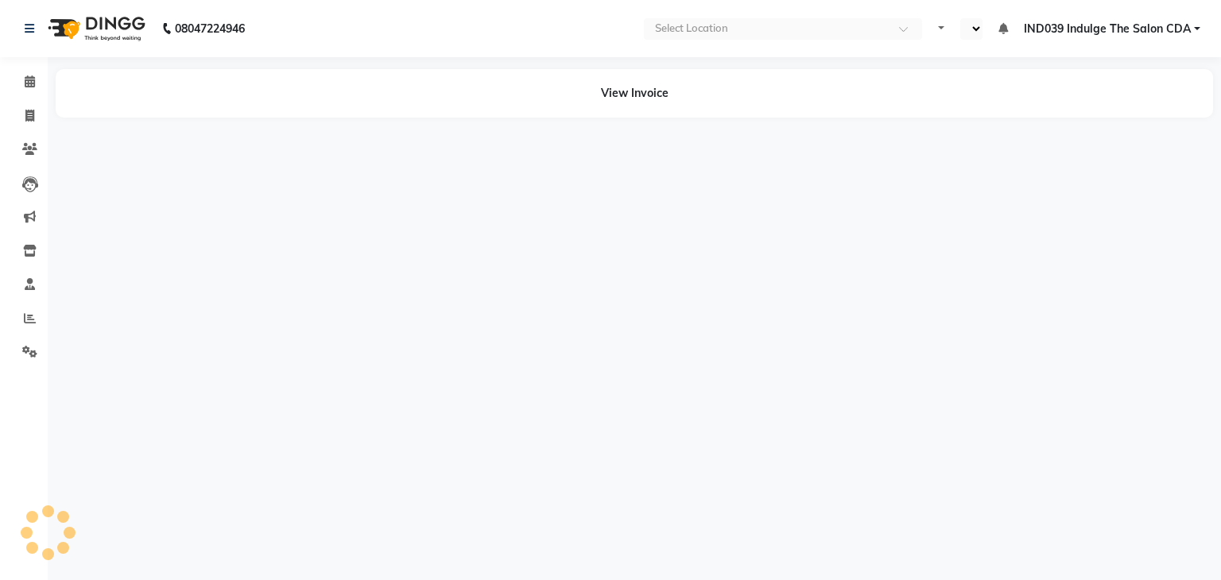
select select "en"
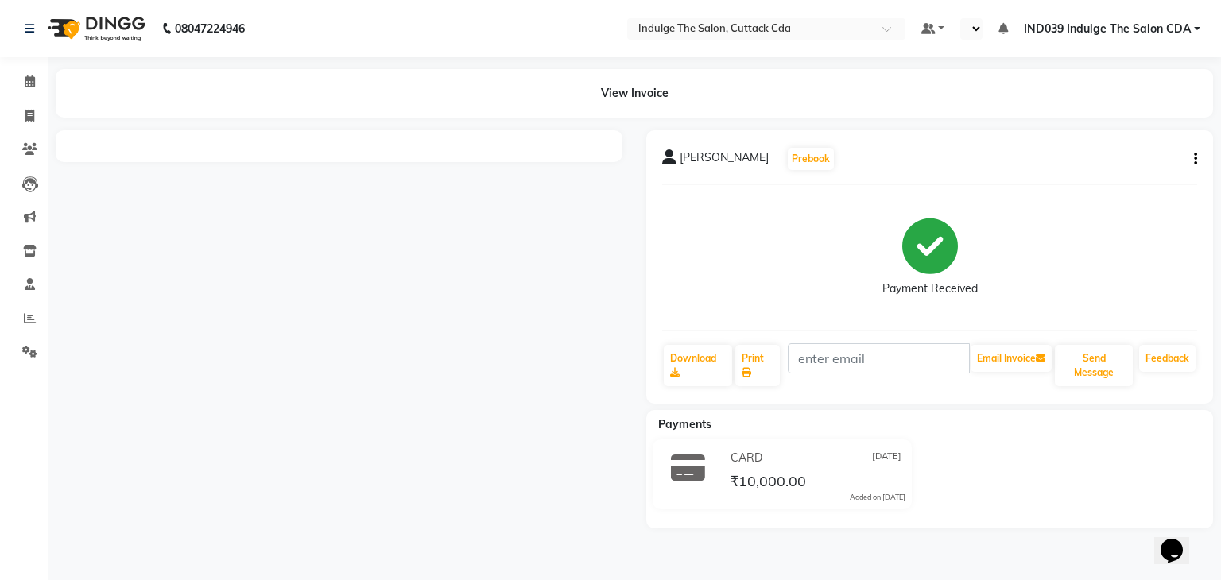
select select "en"
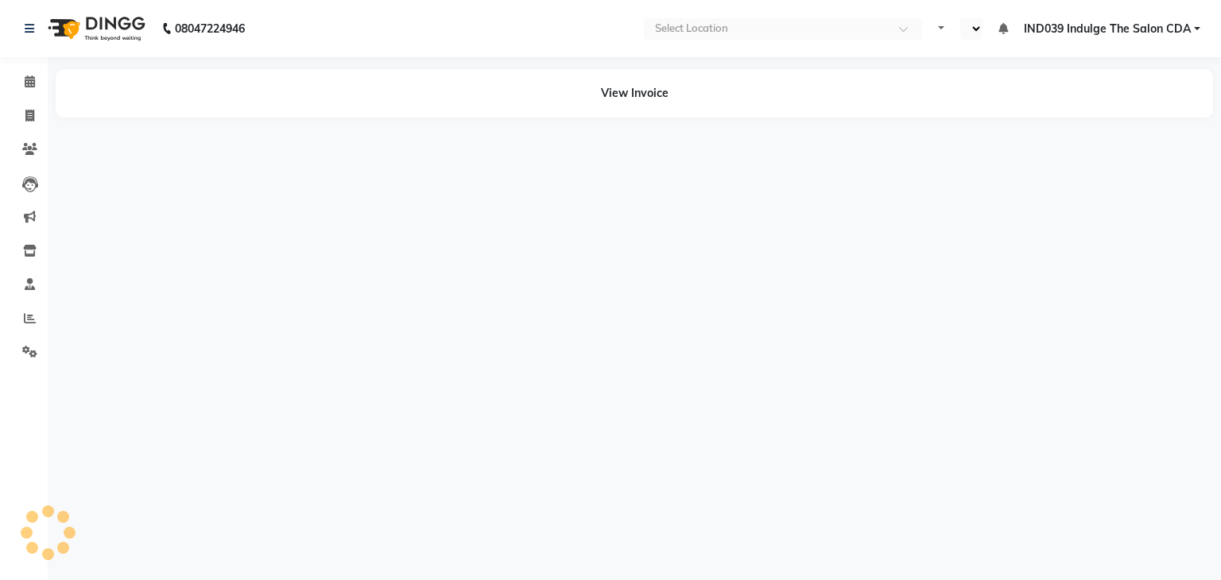
select select "en"
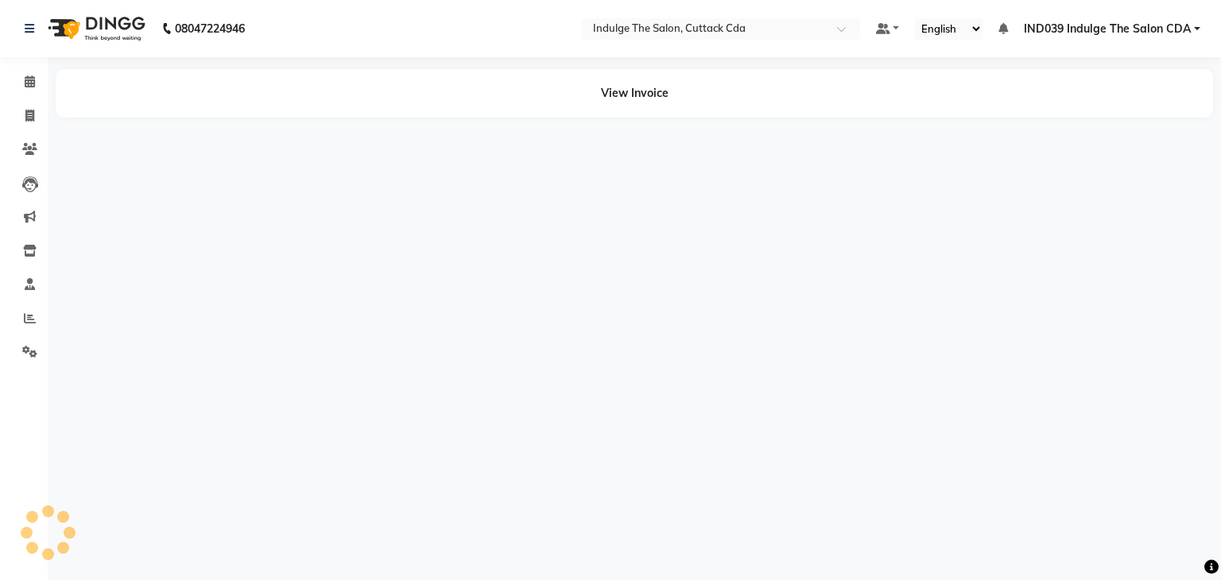
select select "en"
